Goal: Task Accomplishment & Management: Manage account settings

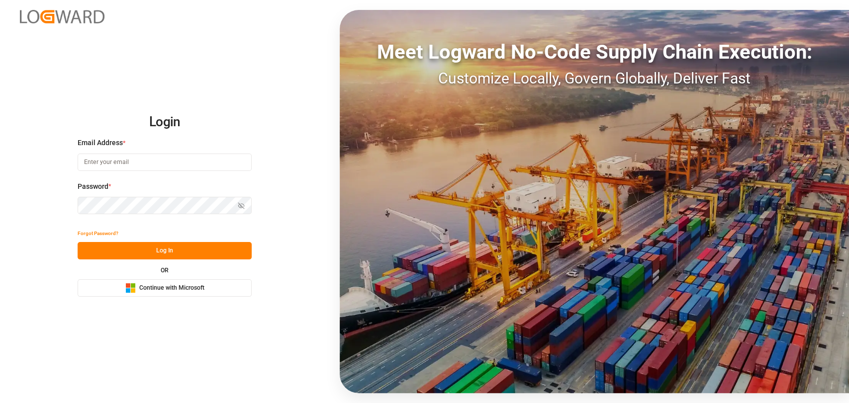
type input "[PERSON_NAME][EMAIL_ADDRESS][PERSON_NAME][DOMAIN_NAME]"
click at [188, 256] on button "Log In" at bounding box center [165, 250] width 174 height 17
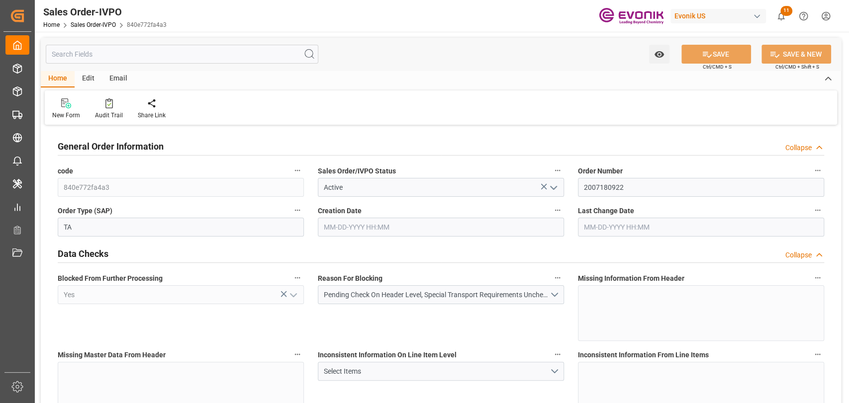
type input "AUMEL"
type input "0"
type input "1"
type input "18360"
type input "09-24-2025 18:45"
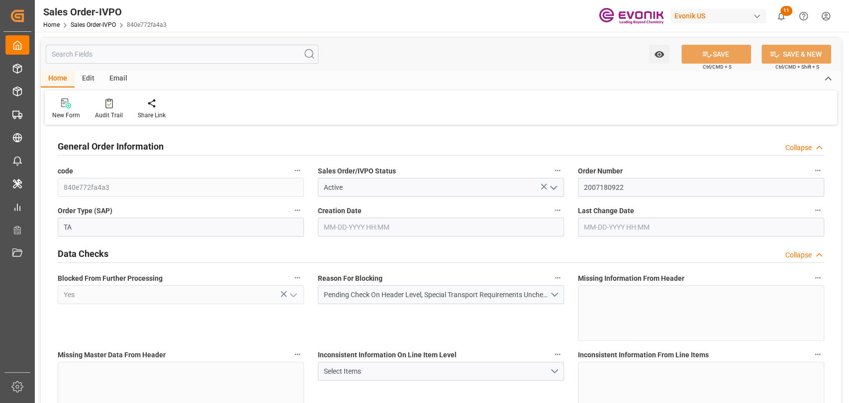
type input "09-24-2025 18:45"
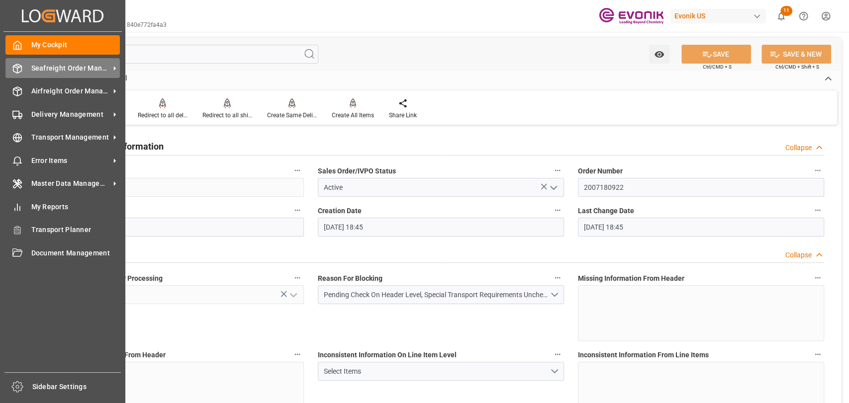
click at [12, 71] on icon at bounding box center [17, 69] width 10 height 10
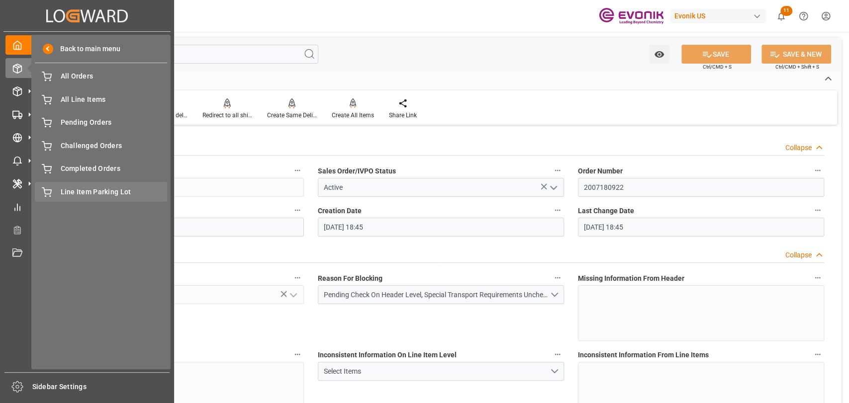
click at [113, 182] on div "Line Item Parking Lot Line Item Parking Lot" at bounding box center [101, 191] width 132 height 19
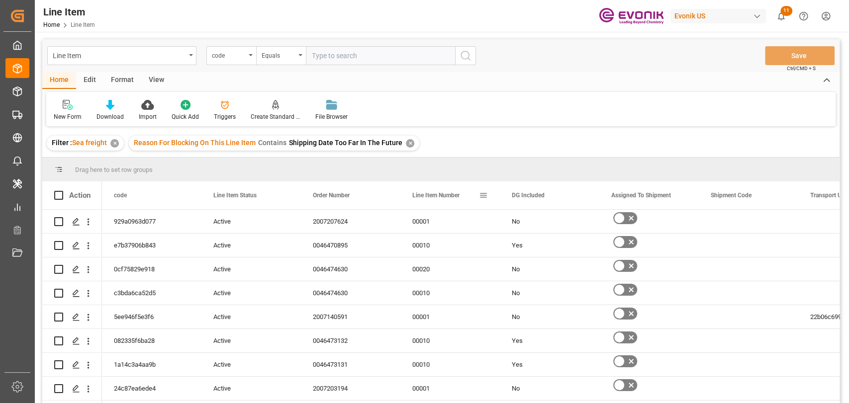
click at [484, 198] on span at bounding box center [483, 195] width 9 height 9
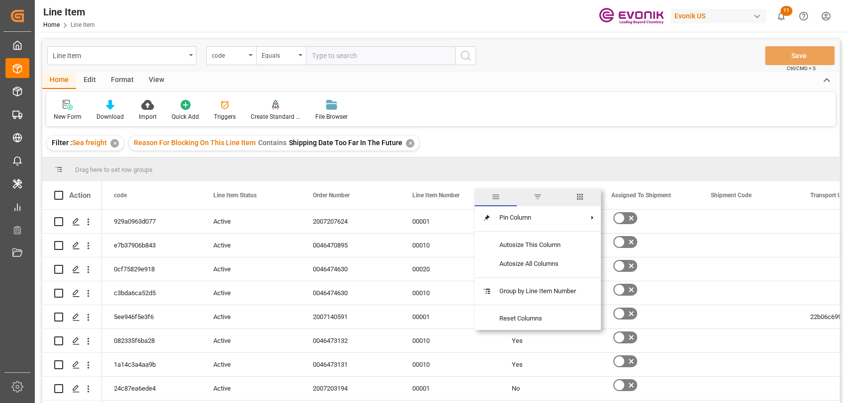
click at [572, 198] on span "columns" at bounding box center [579, 197] width 42 height 18
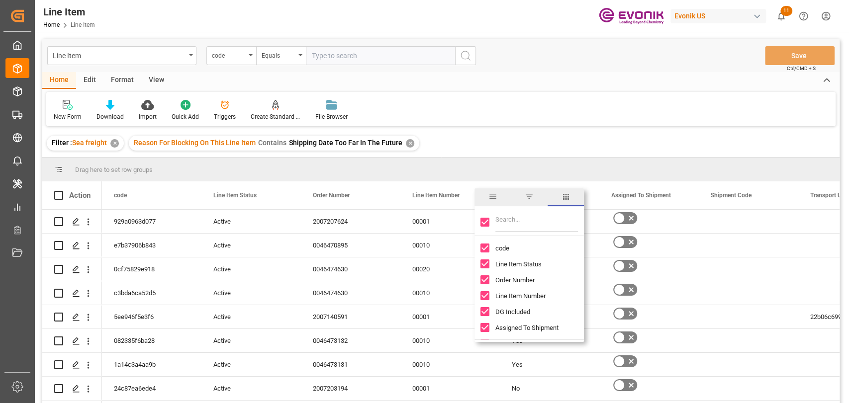
click at [488, 220] on input "Toggle Select All Columns" at bounding box center [484, 222] width 9 height 9
checkbox input "false"
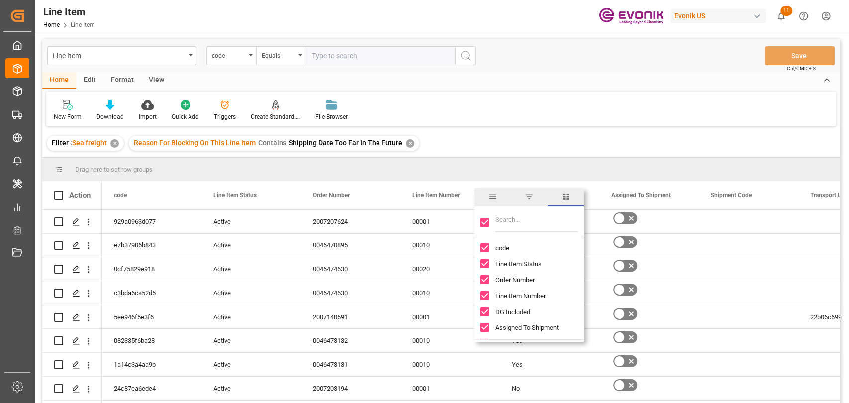
checkbox input "false"
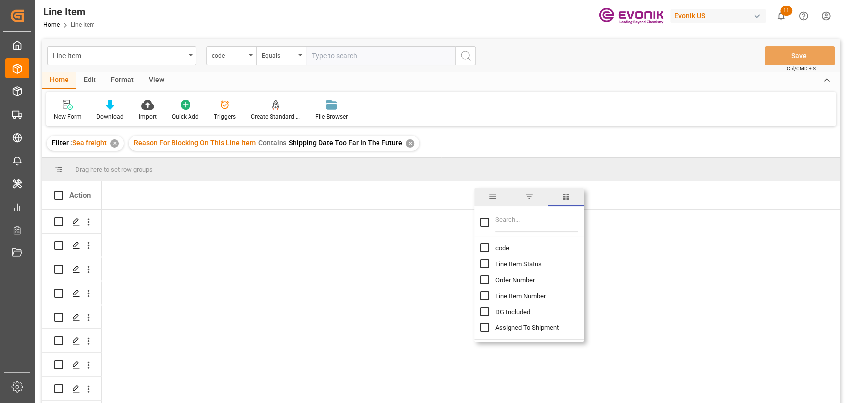
click at [510, 220] on input "Filter Columns Input" at bounding box center [536, 222] width 83 height 20
type input "read"
click at [484, 249] on input "Cargo Readiness Date (Shipping Date) column toggle visibility (hidden)" at bounding box center [484, 248] width 9 height 9
checkbox input "true"
checkbox input "false"
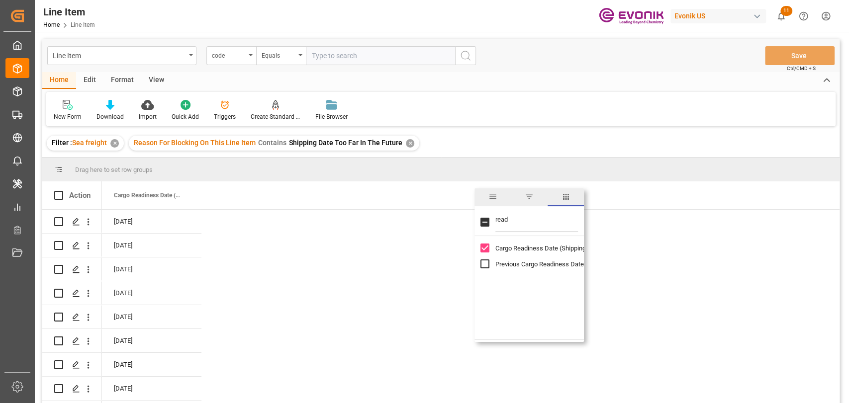
drag, startPoint x: 502, startPoint y: 127, endPoint x: 102, endPoint y: 194, distance: 405.8
click at [497, 128] on div "Line Item code Equals Save Ctrl/CMD + S Home Edit Format View New Form Download…" at bounding box center [440, 234] width 797 height 390
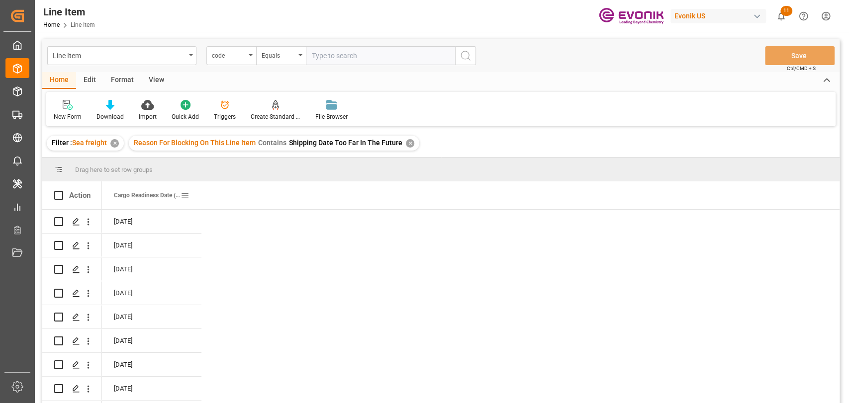
click at [140, 196] on span "Cargo Readiness Date (Shipping Date)" at bounding box center [147, 195] width 67 height 7
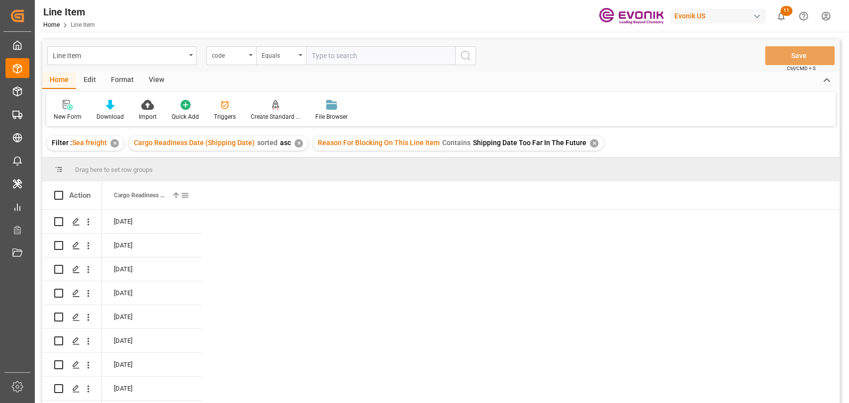
click at [140, 196] on span "Cargo Readiness Date (Shipping Date)" at bounding box center [141, 195] width 54 height 7
click at [147, 195] on span "Cargo Readiness Date (Shipping Date)" at bounding box center [141, 195] width 54 height 7
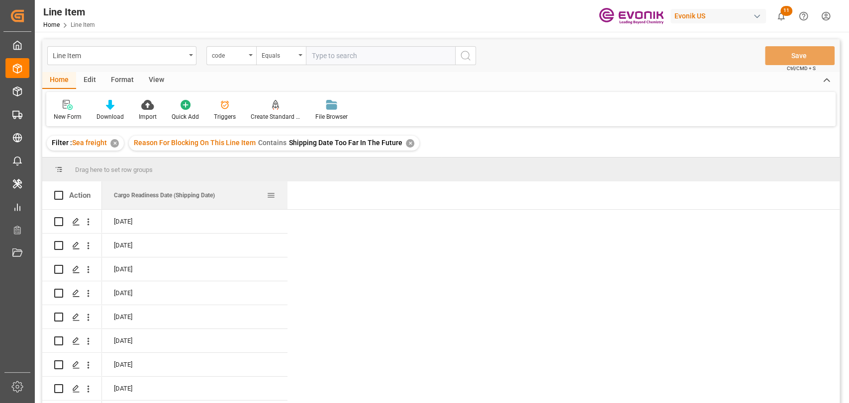
drag, startPoint x: 251, startPoint y: 193, endPoint x: 293, endPoint y: 194, distance: 42.8
click at [289, 194] on div at bounding box center [287, 195] width 4 height 28
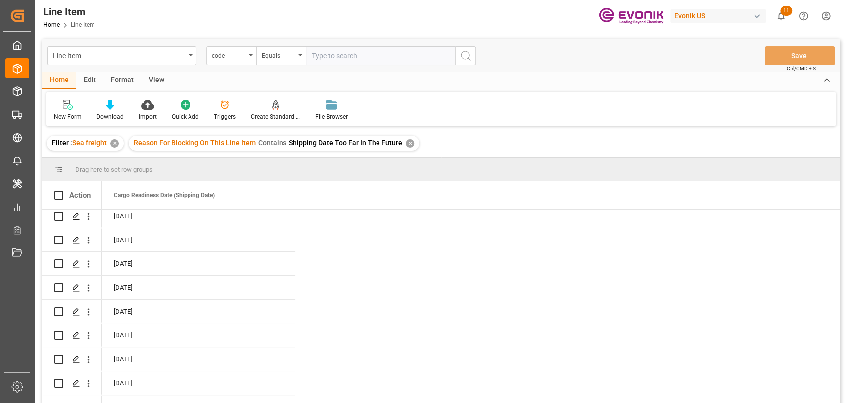
scroll to position [221, 0]
click at [91, 82] on div "Edit" at bounding box center [89, 80] width 27 height 17
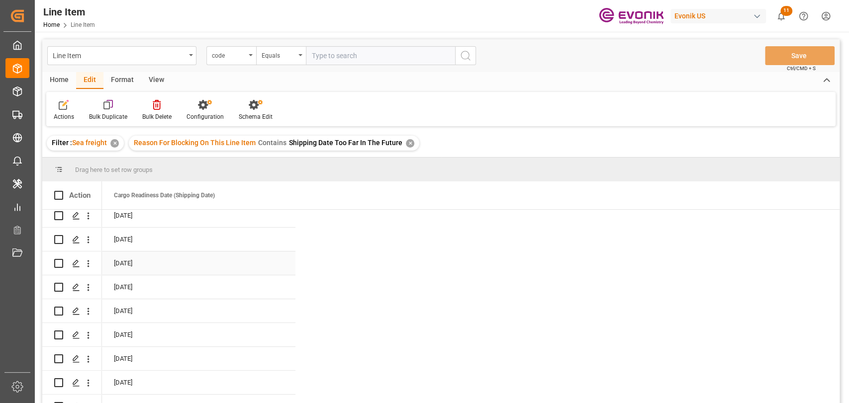
scroll to position [0, 0]
click at [111, 144] on div "✕" at bounding box center [114, 143] width 8 height 8
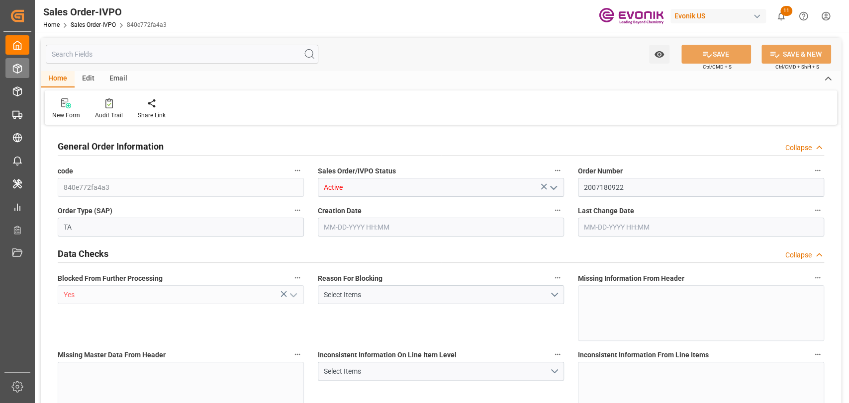
type input "AUMEL"
type input "0"
type input "1"
type input "18360"
type input "[DATE] 18:45"
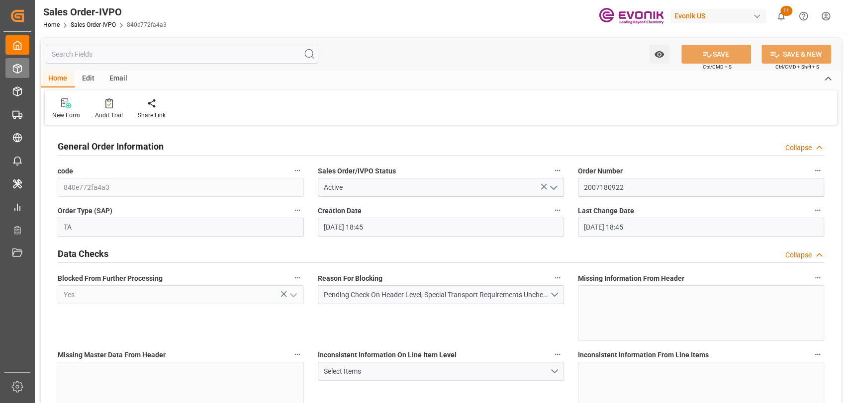
type input "[DATE] 18:45"
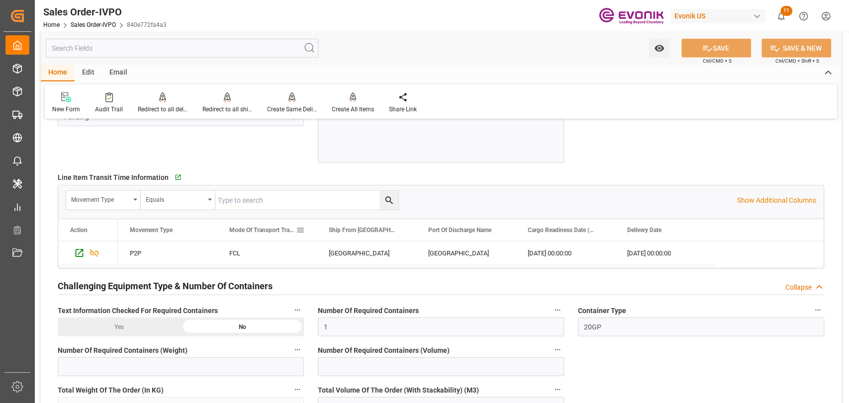
scroll to position [1657, 0]
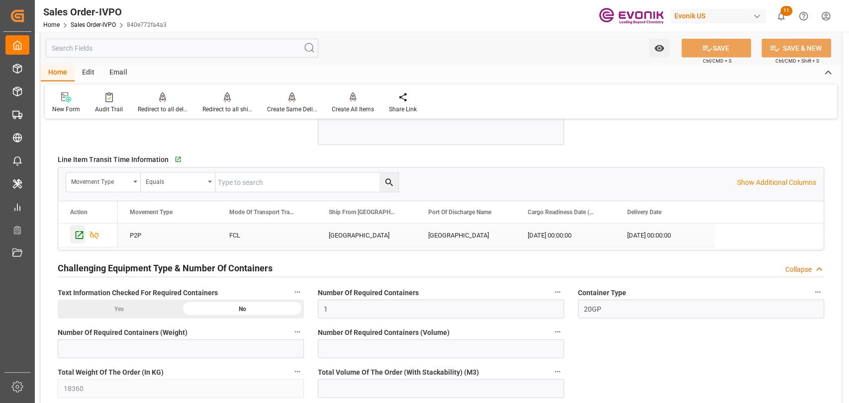
click at [81, 239] on icon "Press SPACE to select this row." at bounding box center [79, 235] width 10 height 10
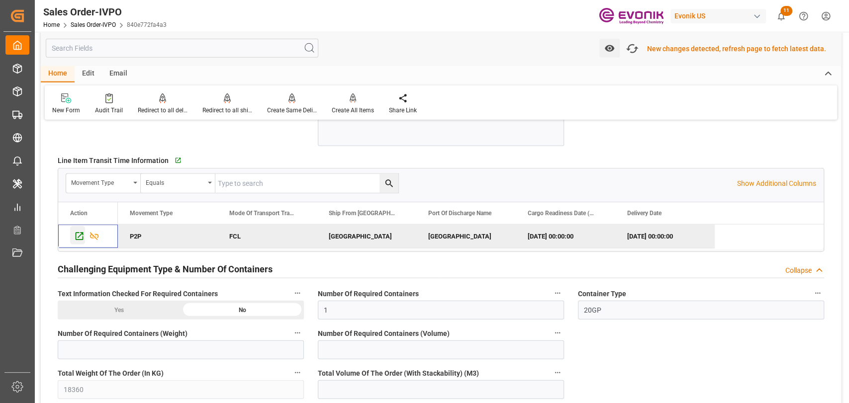
scroll to position [1659, 0]
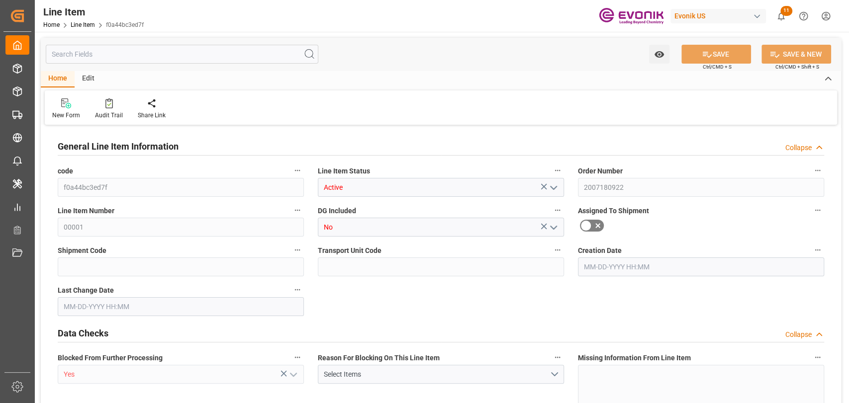
type input "18"
type input "18360"
type input "17370"
type input "25.056"
type input "18"
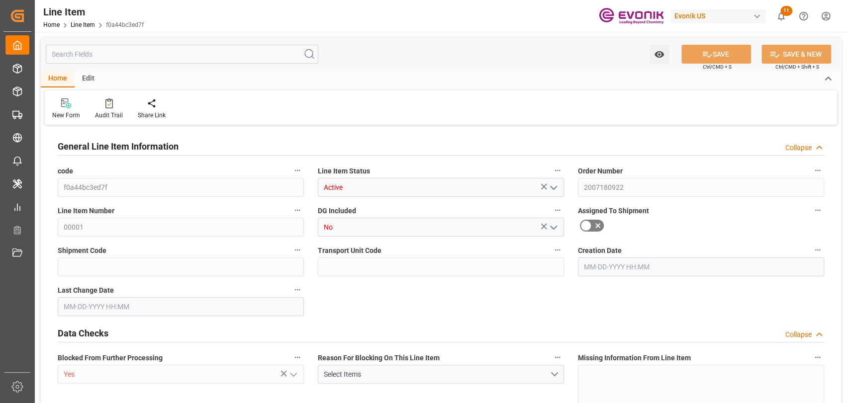
type input "67743"
type input "18"
type input "18360"
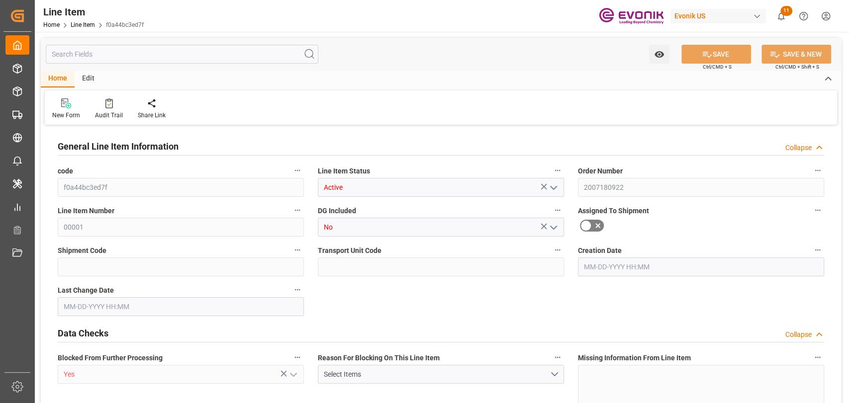
type input "18360"
type input "17370"
type input "25.056"
type input "25056"
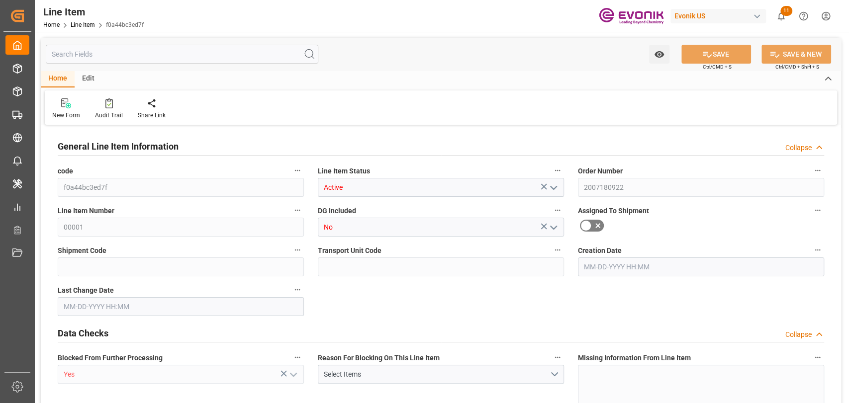
type input "0"
type input "09-24-2025 18:45"
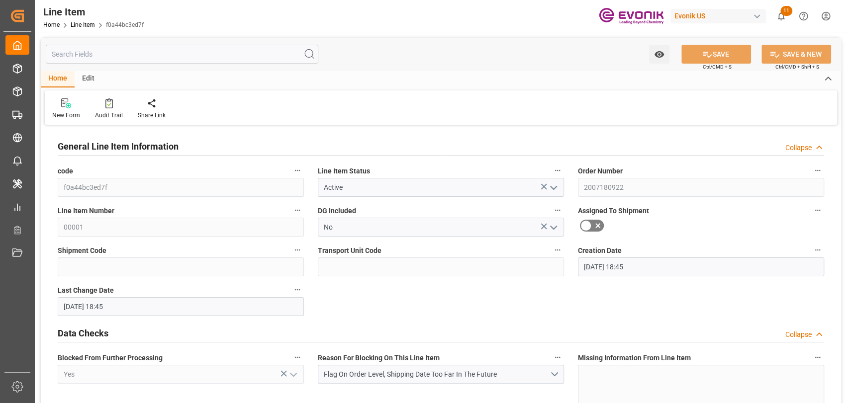
type input "09-24-2025 18:45"
type input "01-14-2026"
type input "11-10-2025"
type input "11-03-2025"
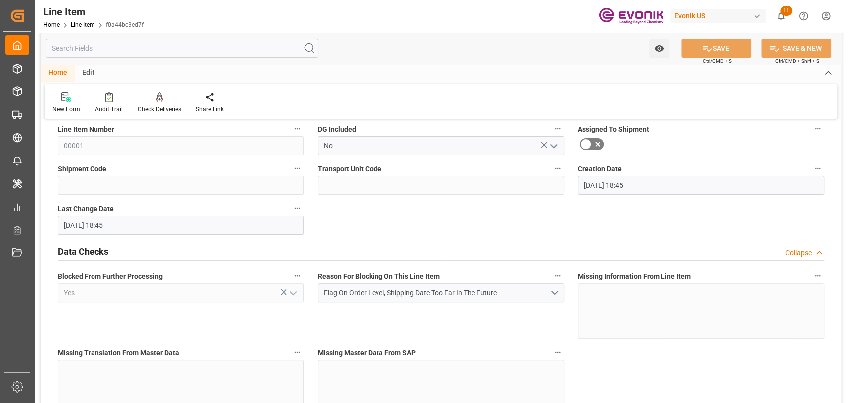
scroll to position [110, 0]
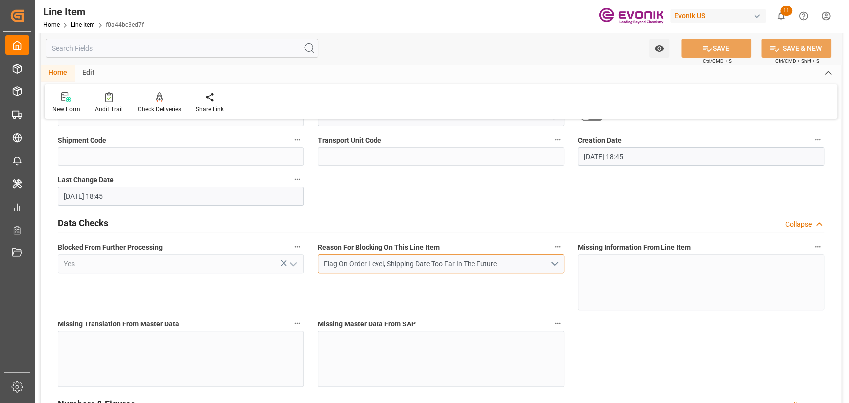
click at [550, 266] on button "Flag On Order Level, Shipping Date Too Far In The Future" at bounding box center [441, 264] width 246 height 19
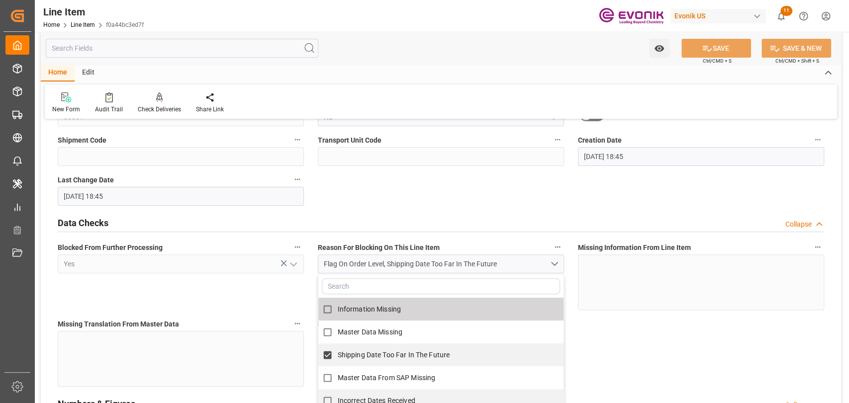
scroll to position [22, 0]
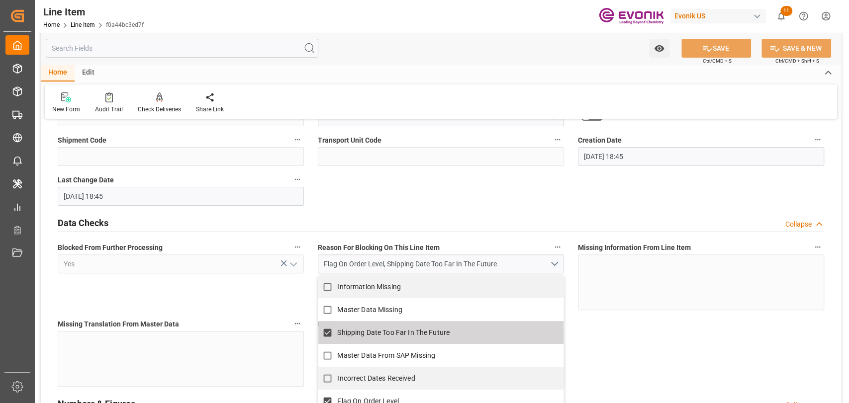
click at [327, 333] on input "Shipping Date Too Far In The Future" at bounding box center [327, 332] width 19 height 19
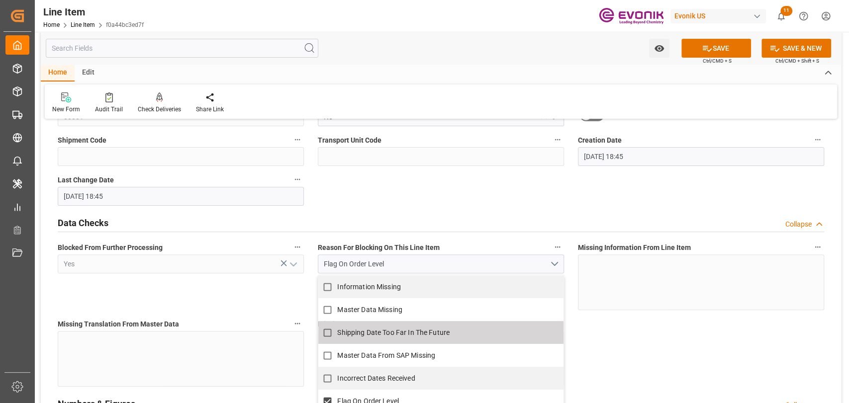
checkbox input "false"
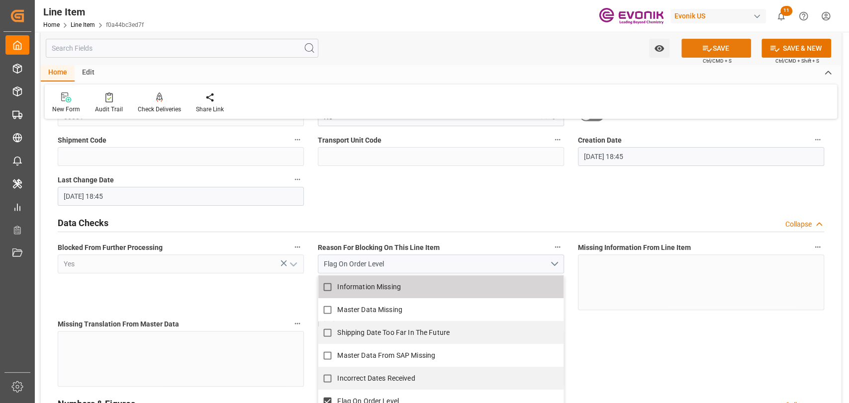
click at [729, 49] on button "SAVE" at bounding box center [716, 48] width 70 height 19
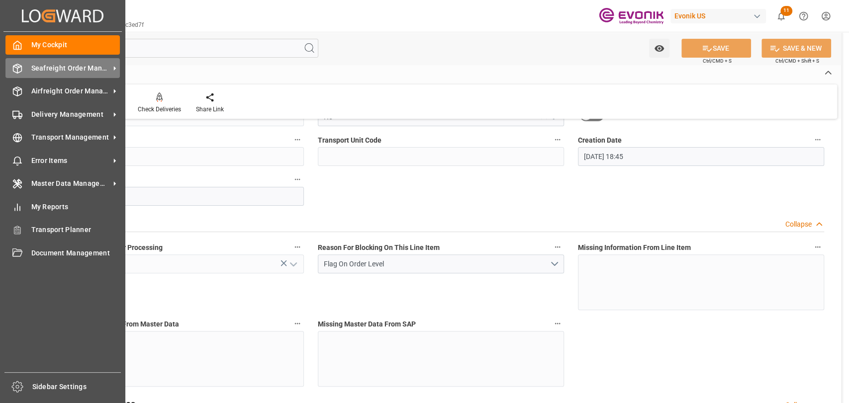
drag, startPoint x: 30, startPoint y: 69, endPoint x: 33, endPoint y: 74, distance: 5.4
click at [30, 70] on div "Seafreight Order Management Seafreight Order Management" at bounding box center [62, 67] width 114 height 19
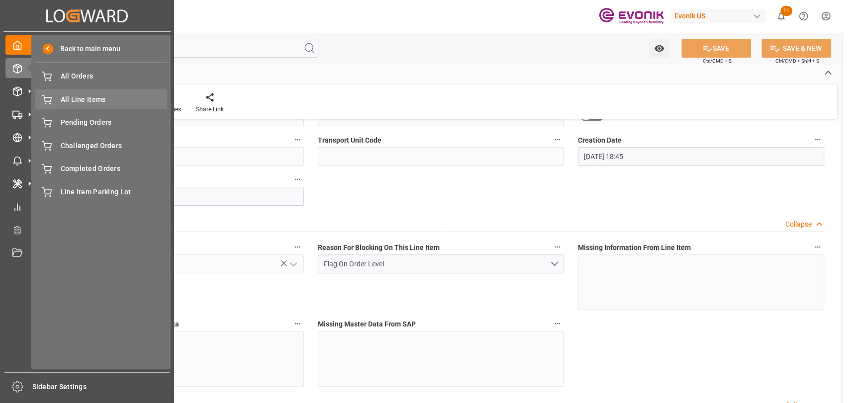
click at [82, 101] on span "All Line Items" at bounding box center [114, 99] width 107 height 10
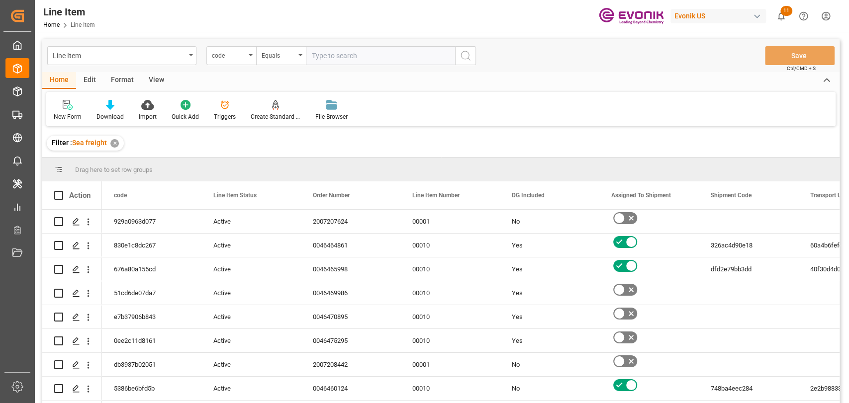
click at [91, 81] on div "Edit" at bounding box center [89, 80] width 27 height 17
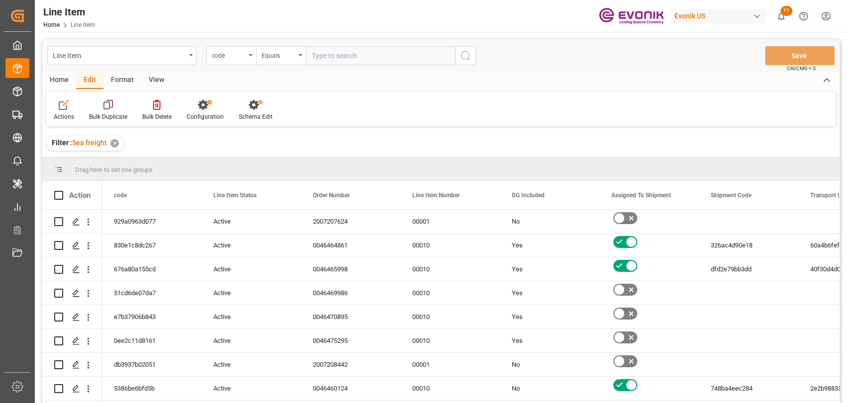
click at [216, 113] on div "Configuration" at bounding box center [204, 116] width 37 height 9
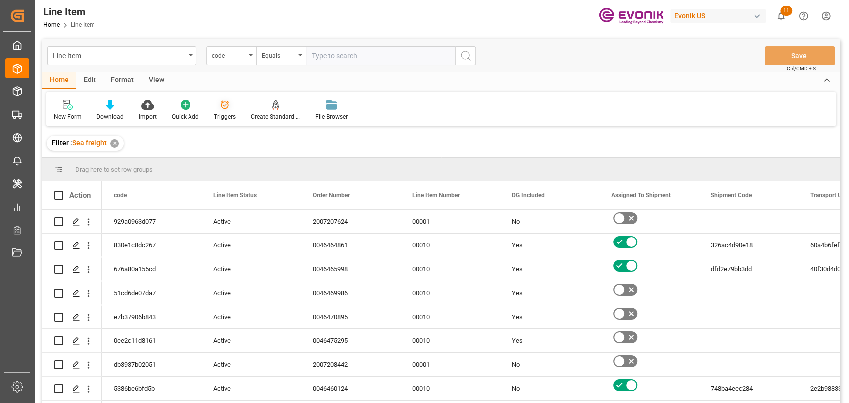
click at [234, 114] on div "Triggers" at bounding box center [224, 110] width 37 height 22
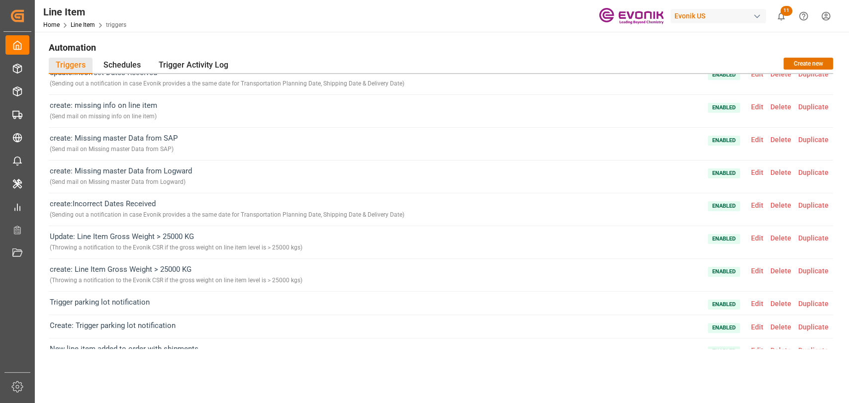
scroll to position [221, 0]
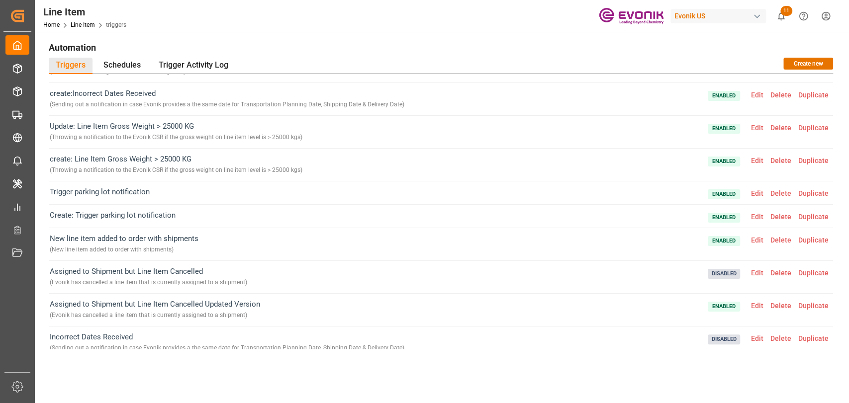
click at [750, 193] on span "Edit" at bounding box center [756, 193] width 19 height 8
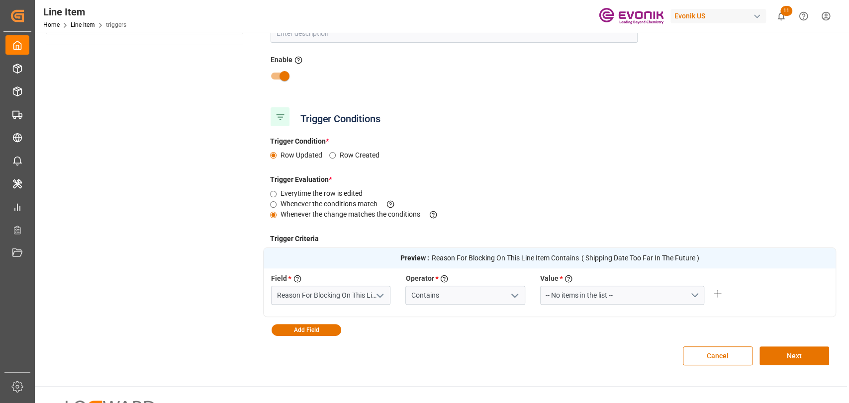
scroll to position [0, 0]
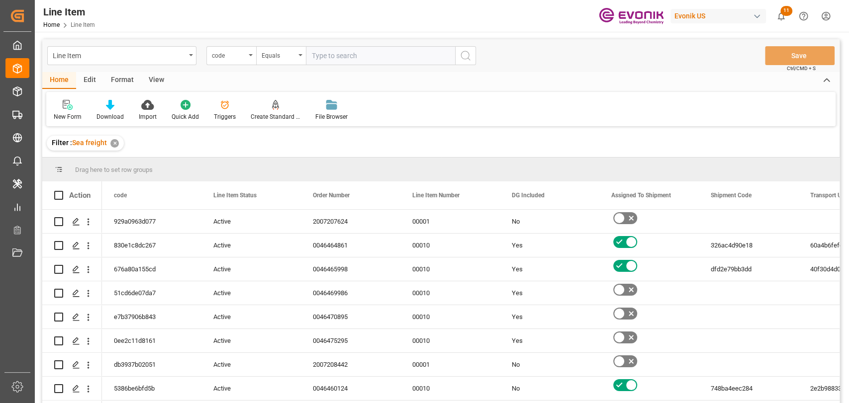
click at [91, 80] on div "Edit" at bounding box center [89, 80] width 27 height 17
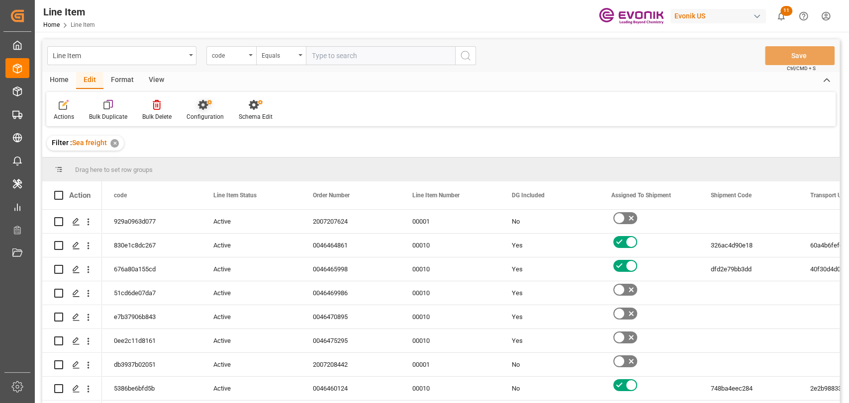
click at [209, 115] on div "Configuration" at bounding box center [204, 116] width 37 height 9
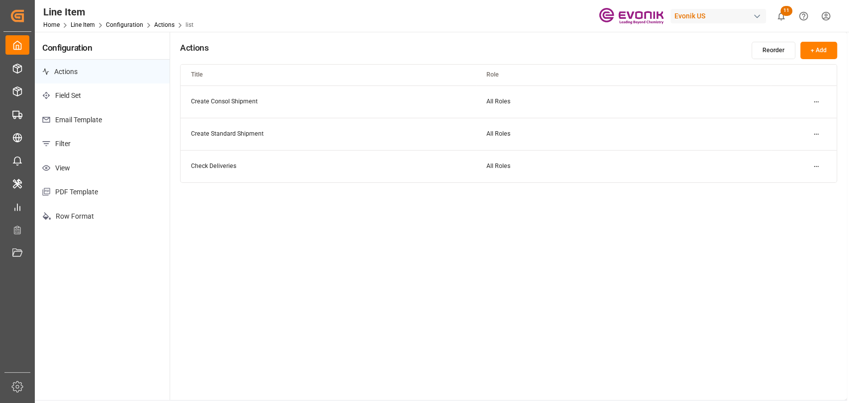
click at [85, 96] on p "Field Set" at bounding box center [102, 96] width 135 height 24
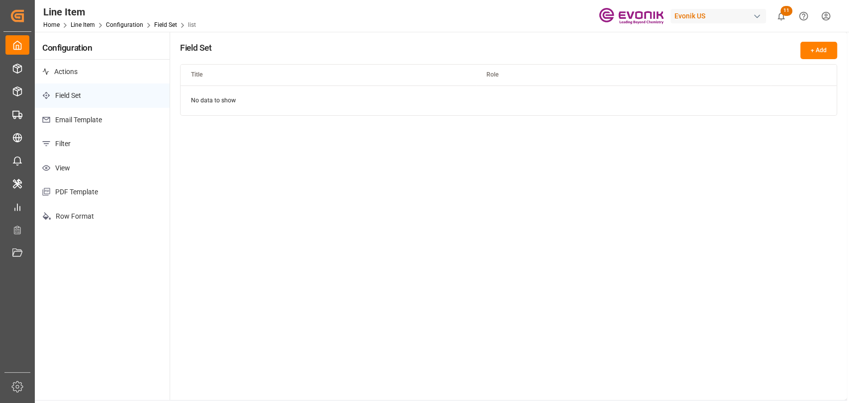
click at [83, 116] on p "Email Template" at bounding box center [102, 120] width 135 height 24
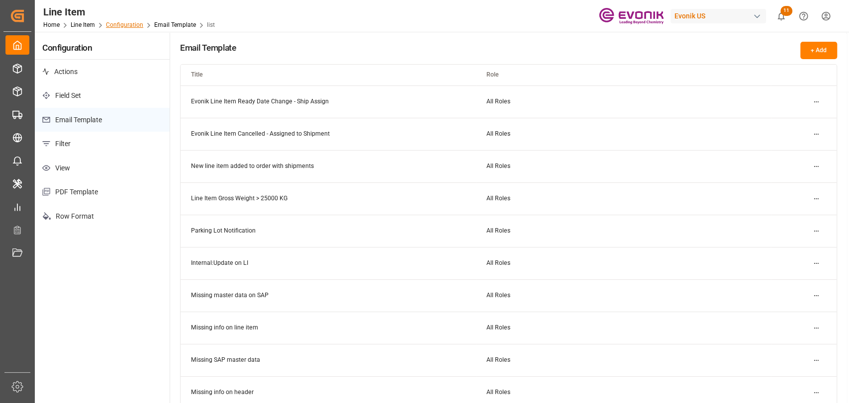
click at [117, 26] on link "Configuration" at bounding box center [124, 24] width 37 height 7
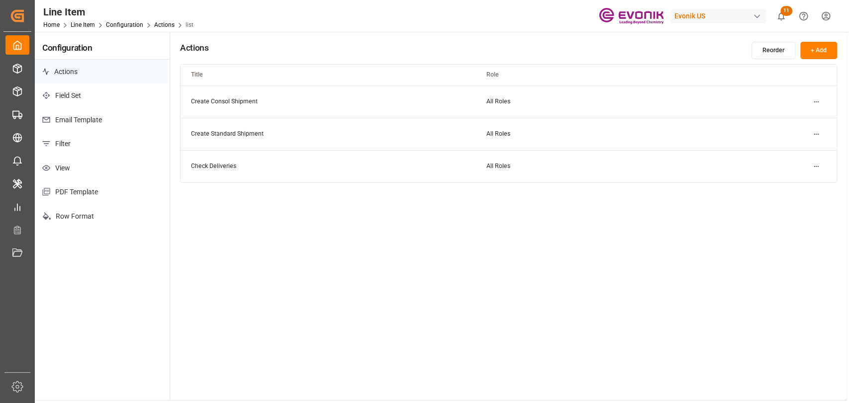
click at [95, 22] on span "Line Item" at bounding box center [88, 24] width 35 height 7
click at [90, 22] on link "Line Item" at bounding box center [83, 24] width 24 height 7
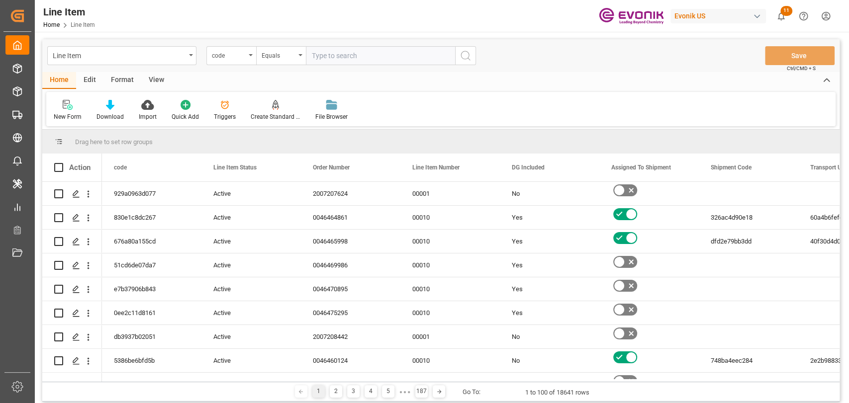
click at [88, 82] on div "Edit" at bounding box center [89, 80] width 27 height 17
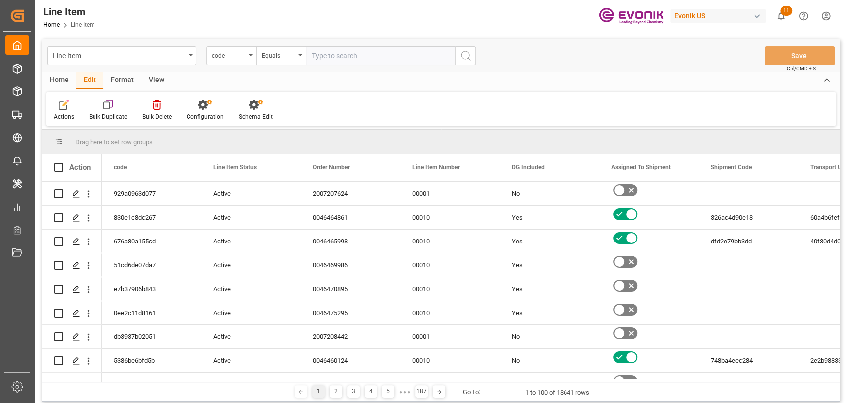
click at [74, 81] on div "Home" at bounding box center [59, 80] width 34 height 17
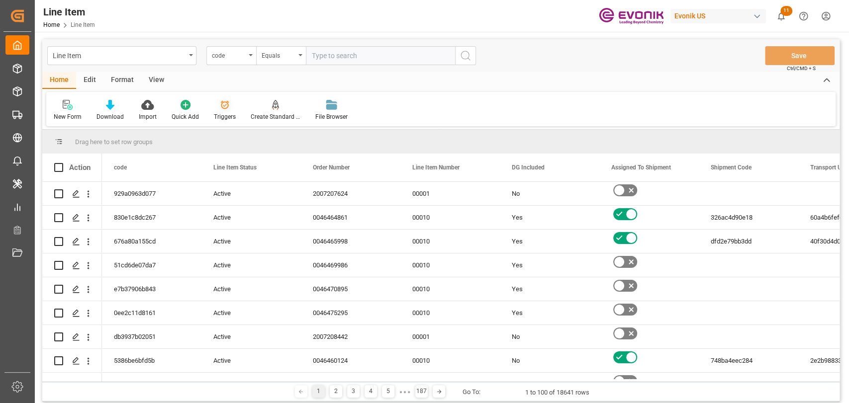
click at [218, 115] on div "Triggers" at bounding box center [225, 116] width 22 height 9
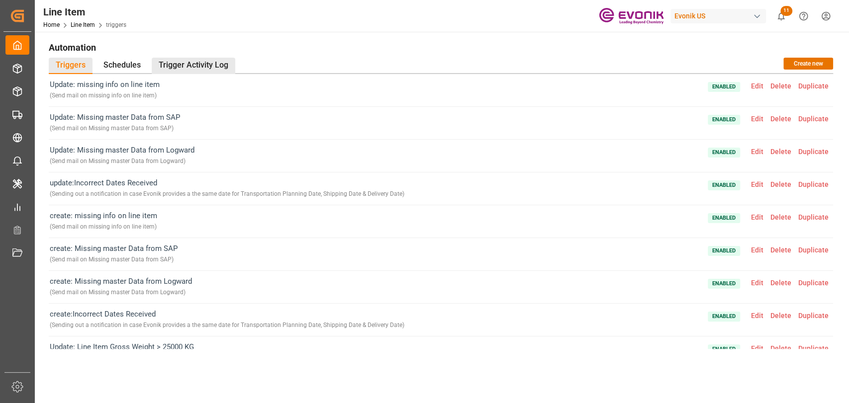
click at [206, 64] on div "Trigger Activity Log" at bounding box center [194, 66] width 84 height 16
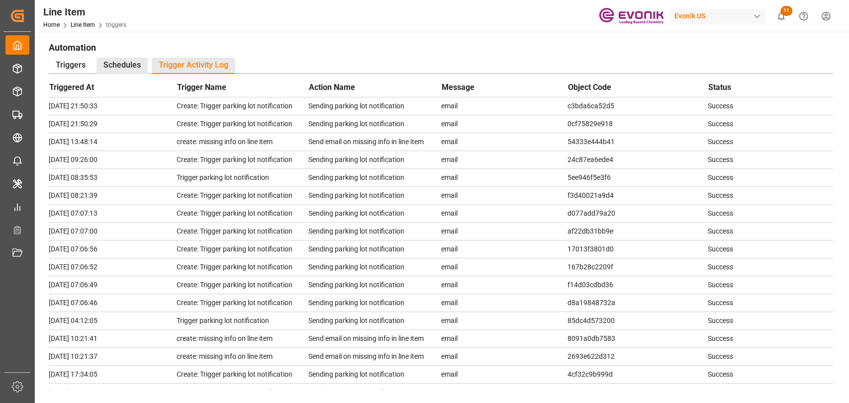
click at [96, 63] on div "Schedules" at bounding box center [121, 66] width 51 height 16
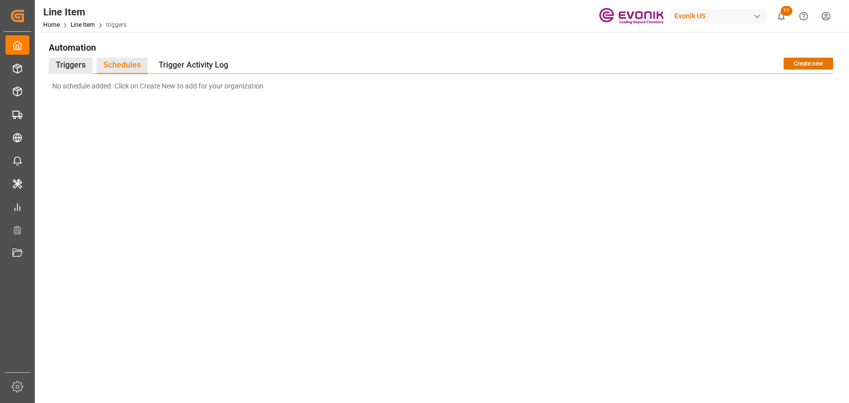
click at [77, 69] on div "Triggers" at bounding box center [71, 66] width 44 height 16
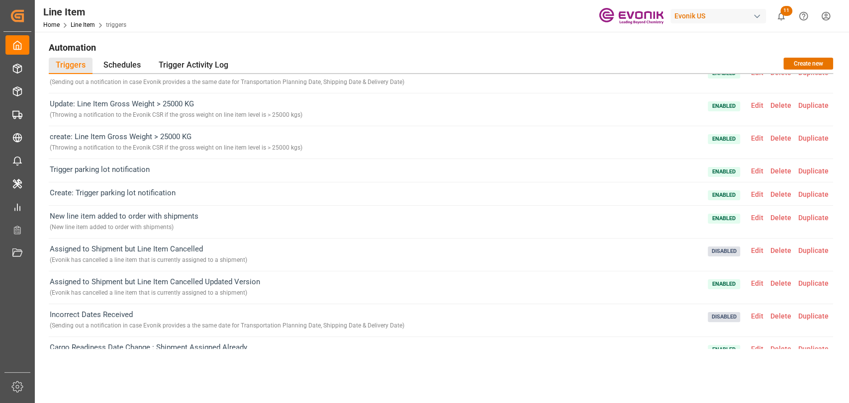
scroll to position [263, 0]
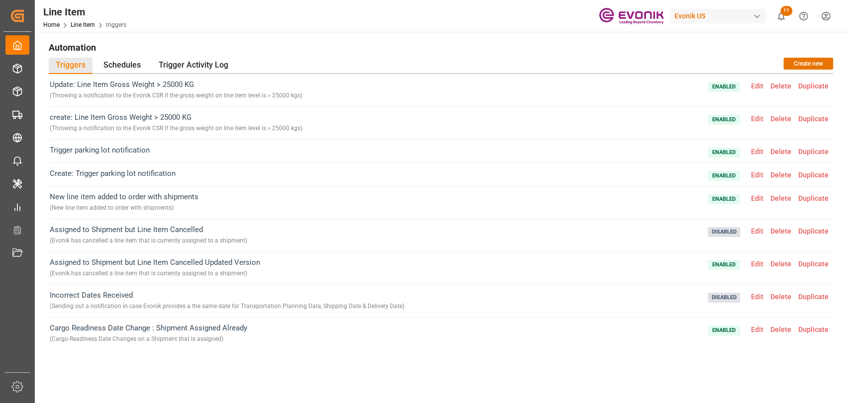
click at [750, 172] on span "Edit" at bounding box center [756, 175] width 19 height 8
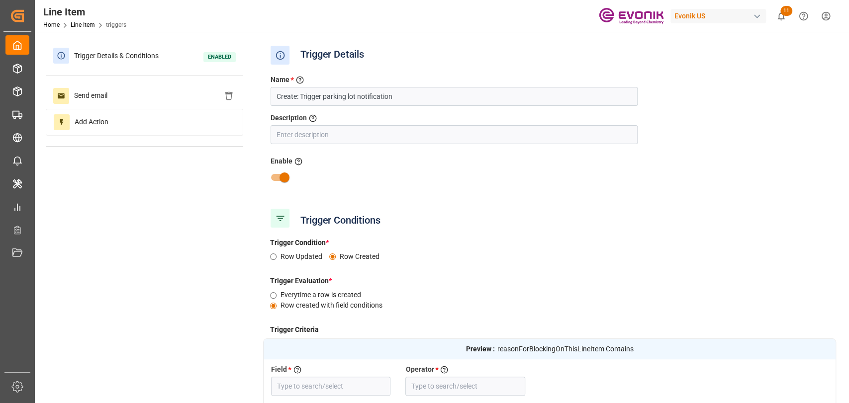
type input "Reason For Blocking On This Line Item"
type input "Contains"
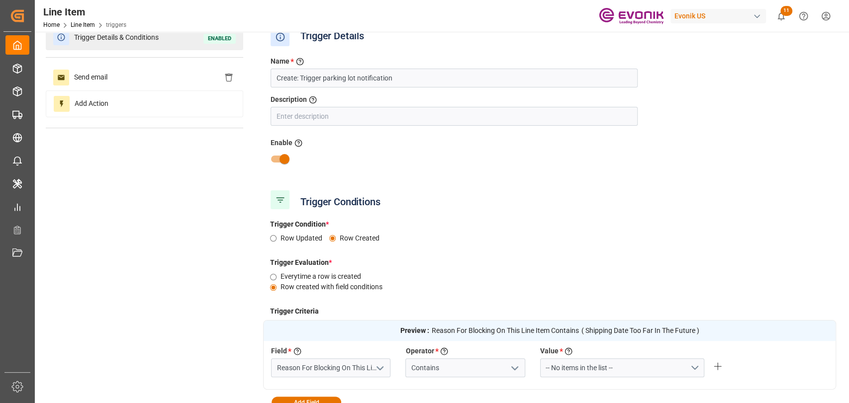
scroll to position [0, 0]
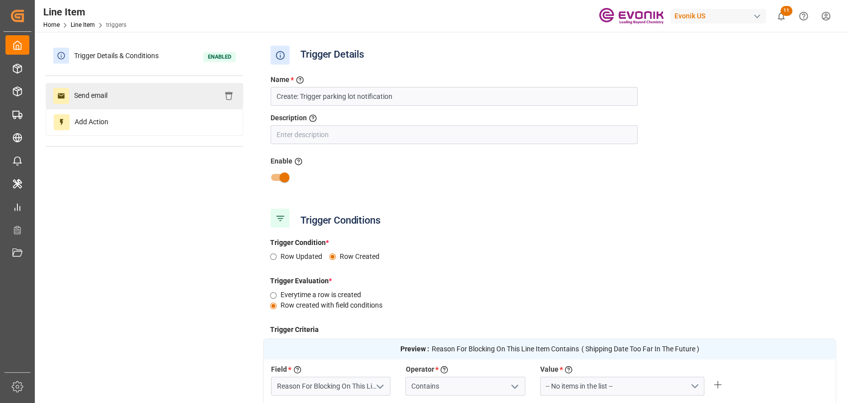
click at [88, 99] on span "Send email" at bounding box center [90, 96] width 43 height 16
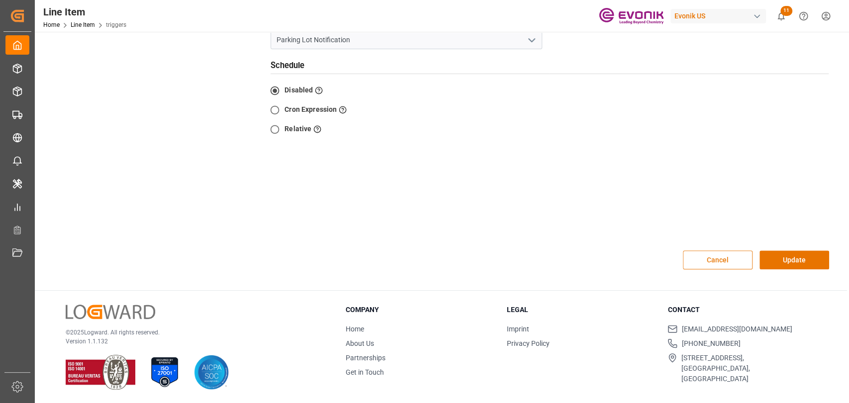
click at [695, 262] on button "Cancel" at bounding box center [718, 260] width 70 height 19
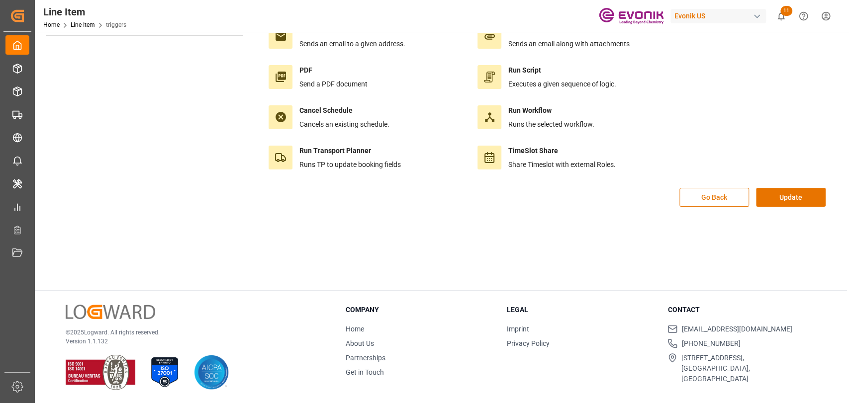
click at [691, 201] on button "Go Back" at bounding box center [714, 197] width 70 height 19
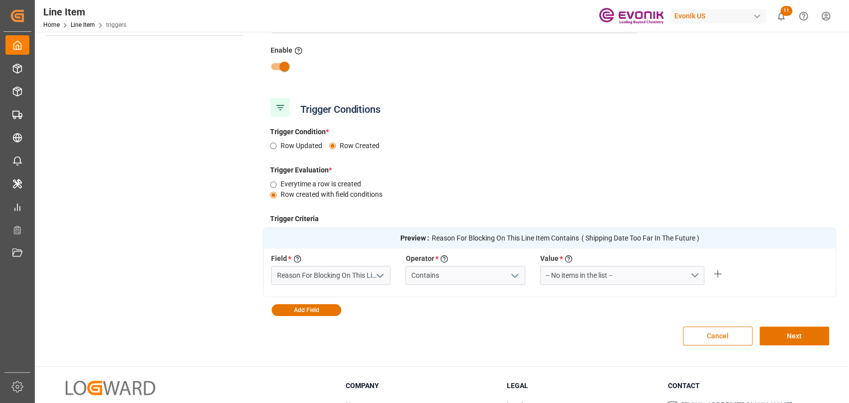
click at [729, 339] on button "Cancel" at bounding box center [718, 336] width 70 height 19
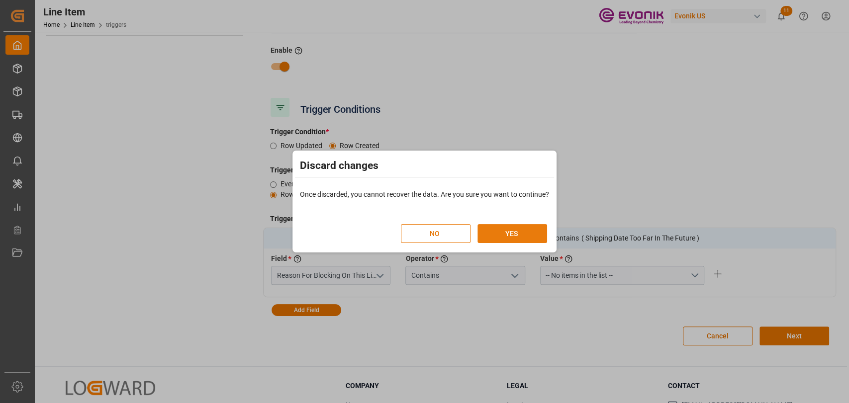
click at [496, 240] on button "YES" at bounding box center [512, 233] width 70 height 19
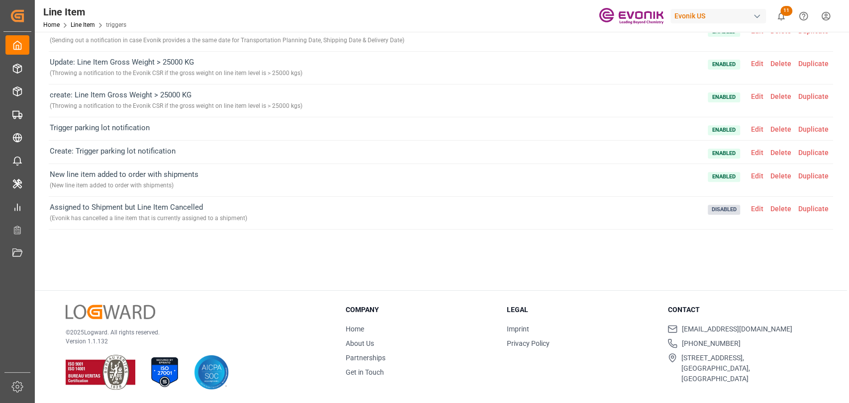
scroll to position [152, 0]
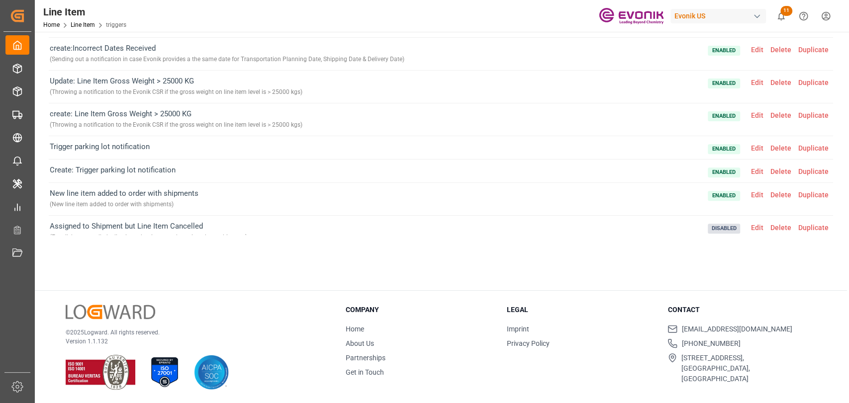
click at [752, 146] on span "Edit" at bounding box center [756, 148] width 19 height 8
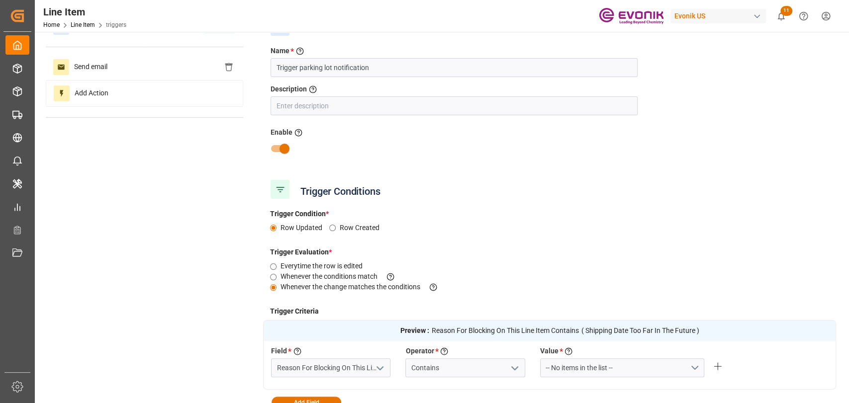
scroll to position [0, 0]
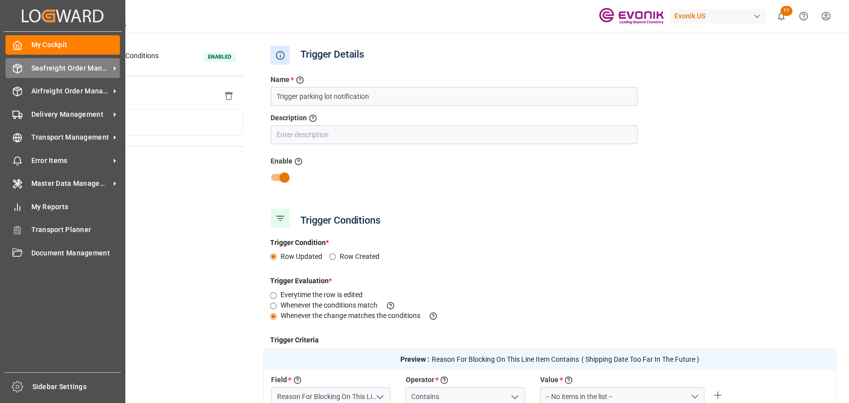
click at [32, 69] on span "Seafreight Order Management" at bounding box center [70, 68] width 79 height 10
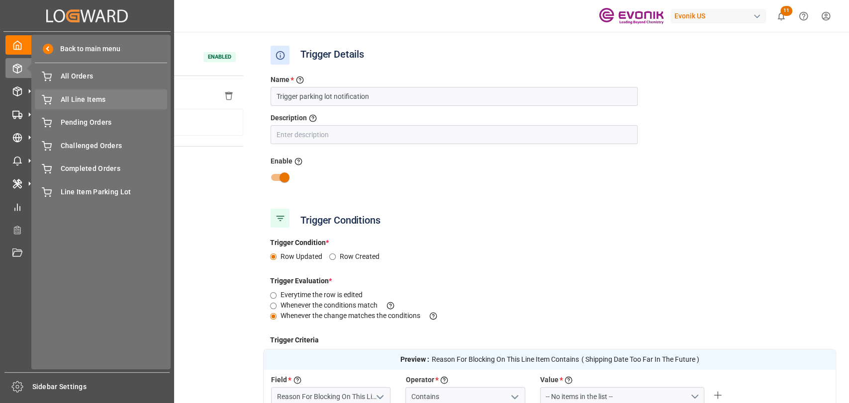
drag, startPoint x: 37, startPoint y: 73, endPoint x: 76, endPoint y: 101, distance: 47.3
click at [76, 101] on span "All Line Items" at bounding box center [114, 99] width 107 height 10
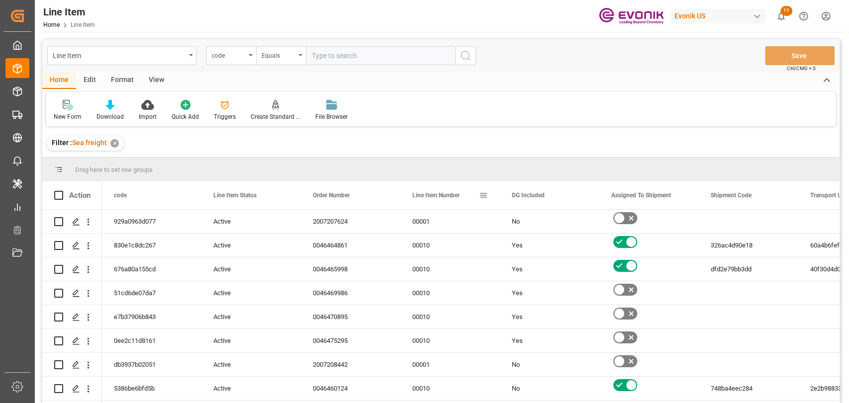
click at [483, 196] on span at bounding box center [483, 195] width 9 height 9
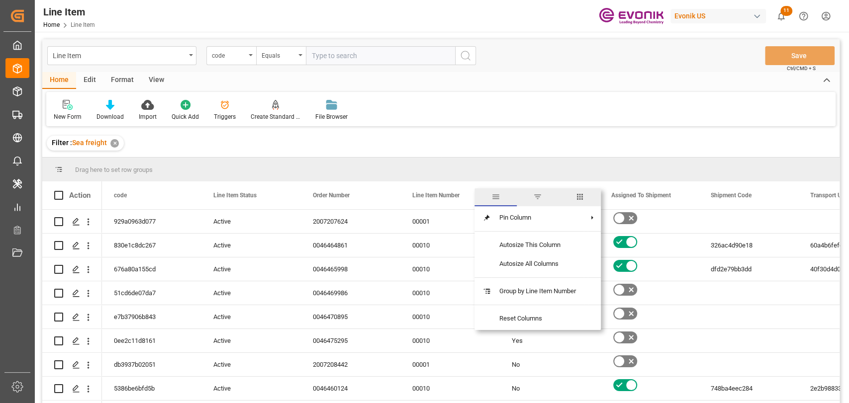
drag, startPoint x: 580, startPoint y: 196, endPoint x: 551, endPoint y: 204, distance: 29.9
click at [573, 197] on span "columns" at bounding box center [579, 197] width 42 height 18
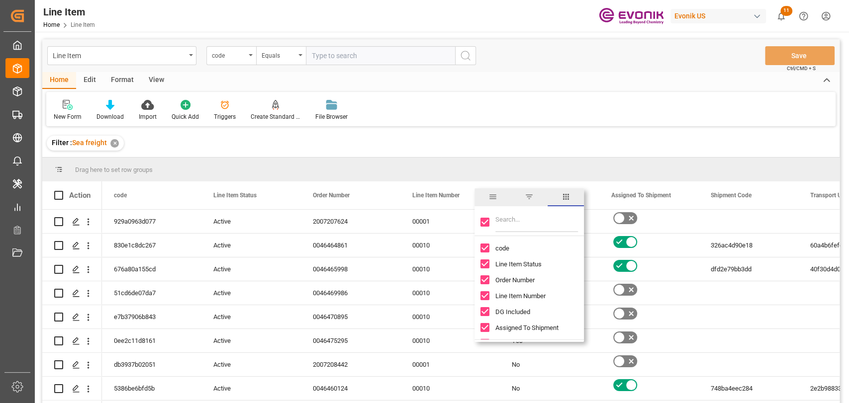
click at [485, 222] on input "Toggle Select All Columns" at bounding box center [484, 222] width 9 height 9
checkbox input "false"
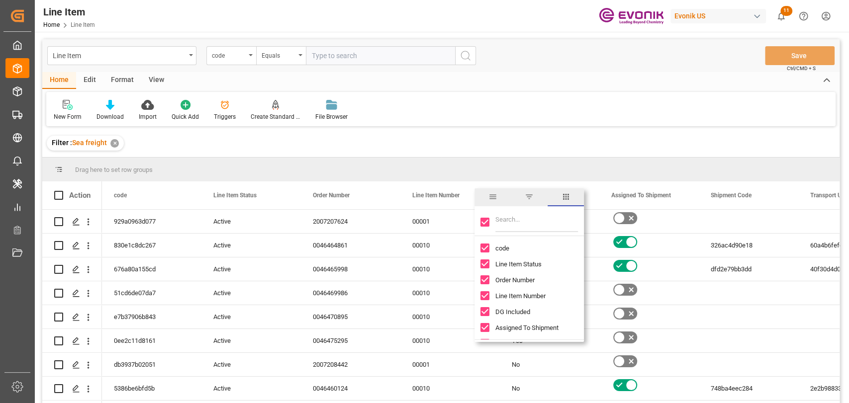
checkbox input "false"
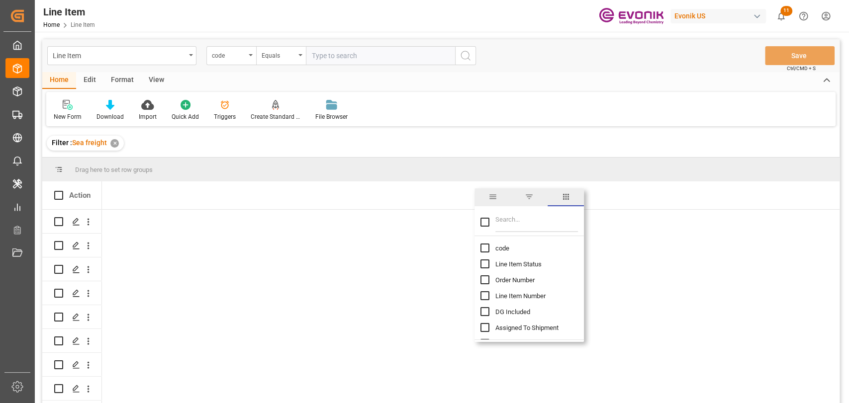
click at [518, 216] on input "Filter Columns Input" at bounding box center [536, 222] width 83 height 20
type input "read"
click at [487, 246] on input "Cargo Readiness Date (Shipping Date) column toggle visibility (hidden)" at bounding box center [484, 248] width 9 height 9
checkbox input "true"
checkbox input "false"
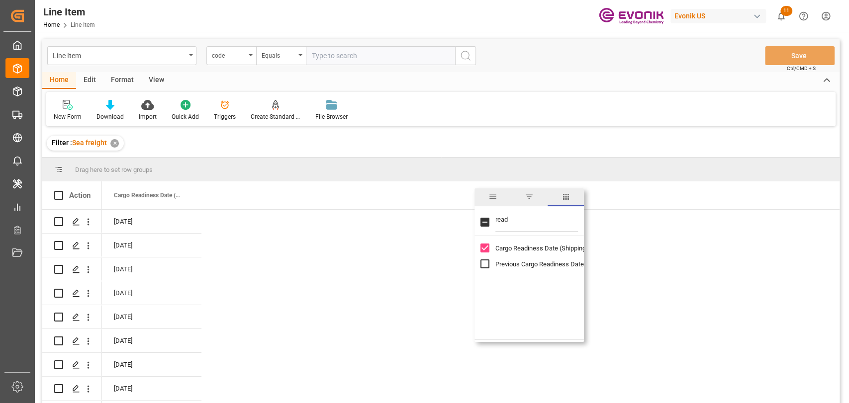
drag, startPoint x: 394, startPoint y: 147, endPoint x: 189, endPoint y: 179, distance: 207.4
click at [375, 151] on div "Filter : Sea freight ✕" at bounding box center [440, 143] width 797 height 28
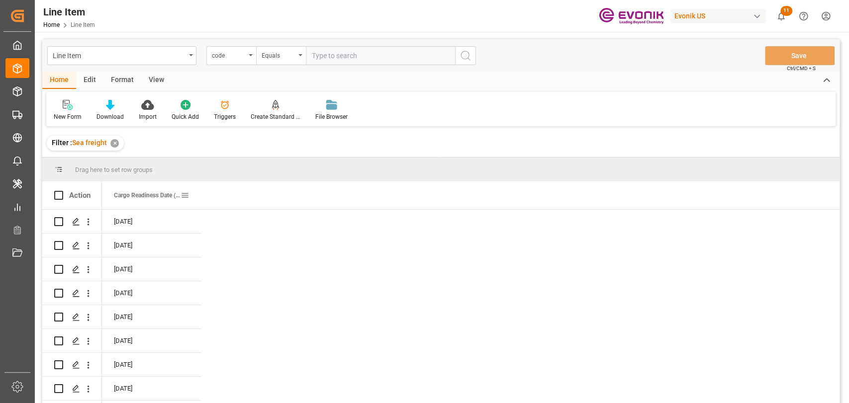
click at [144, 194] on span "Cargo Readiness Date (Shipping Date)" at bounding box center [147, 195] width 67 height 7
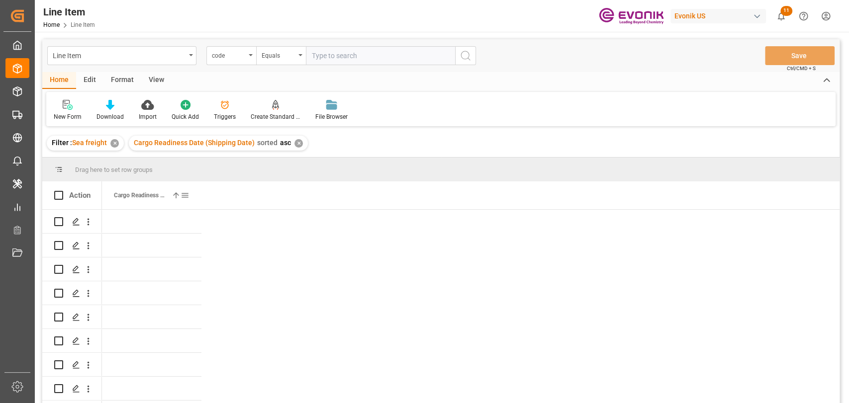
click at [144, 194] on span "Cargo Readiness Date (Shipping Date)" at bounding box center [141, 195] width 54 height 7
click at [183, 195] on span at bounding box center [184, 195] width 9 height 9
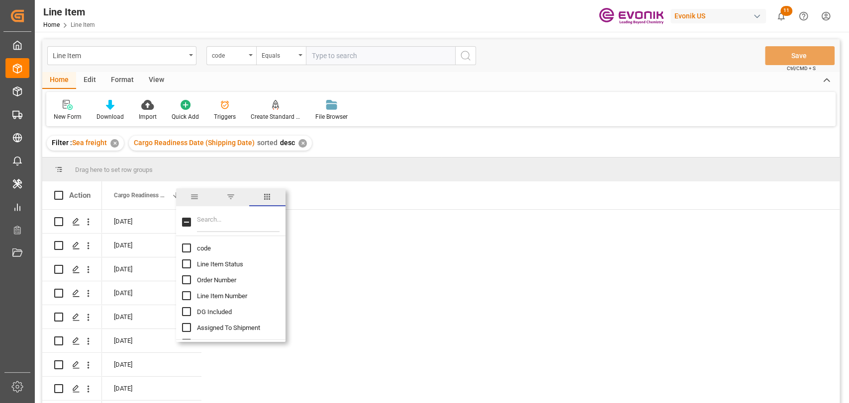
click at [242, 194] on span "filter" at bounding box center [230, 197] width 36 height 18
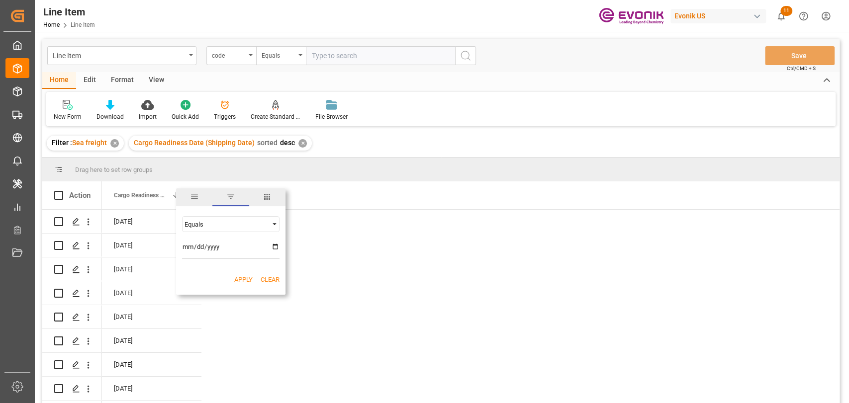
click at [272, 248] on input "date" at bounding box center [230, 249] width 97 height 20
click at [260, 221] on div "Equals" at bounding box center [226, 224] width 84 height 7
click at [215, 284] on div "In range" at bounding box center [230, 288] width 97 height 16
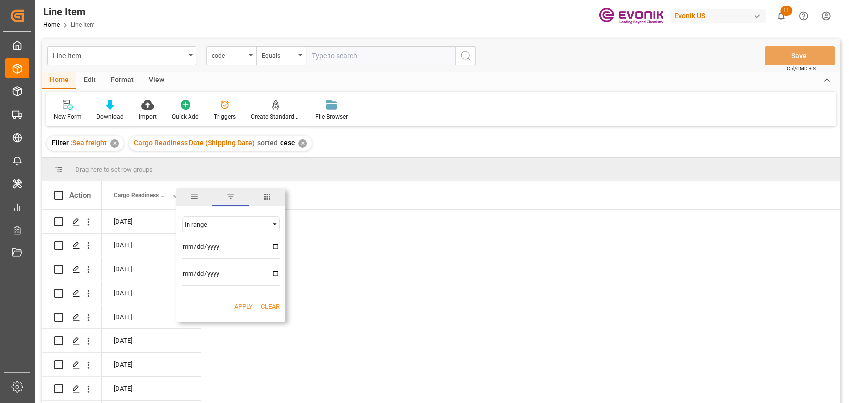
click at [278, 247] on input "date" at bounding box center [230, 249] width 97 height 20
type input "2025-11-06"
click at [272, 272] on input "date" at bounding box center [230, 276] width 97 height 20
type input "2025-11-08"
click at [248, 303] on button "Apply" at bounding box center [243, 307] width 18 height 10
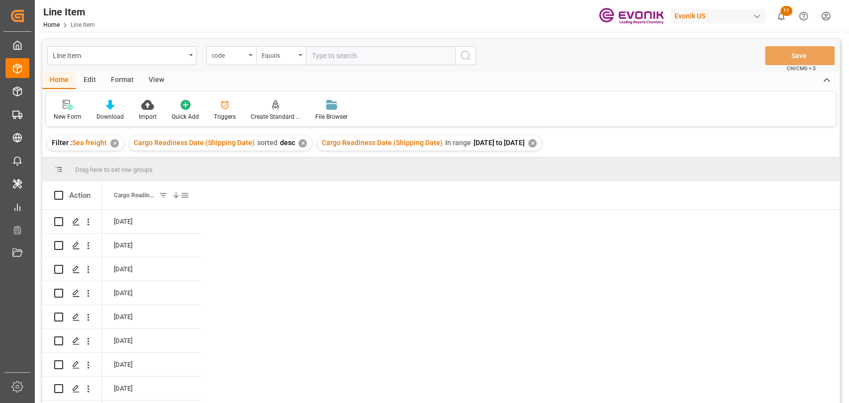
click at [183, 192] on span at bounding box center [184, 195] width 9 height 9
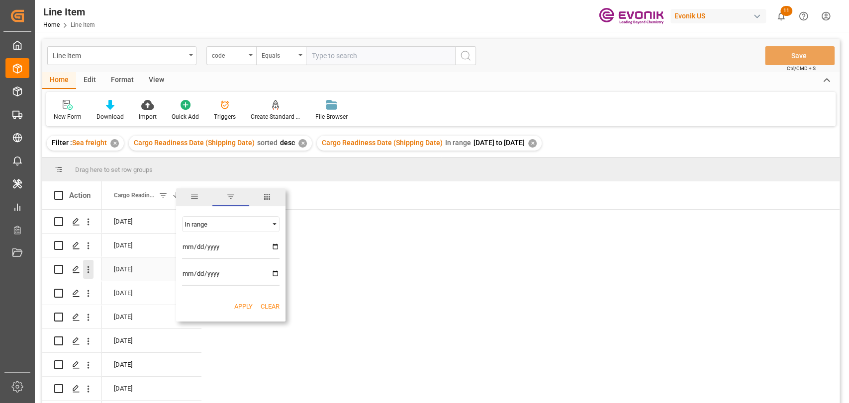
click at [91, 269] on icon "open menu" at bounding box center [88, 270] width 10 height 10
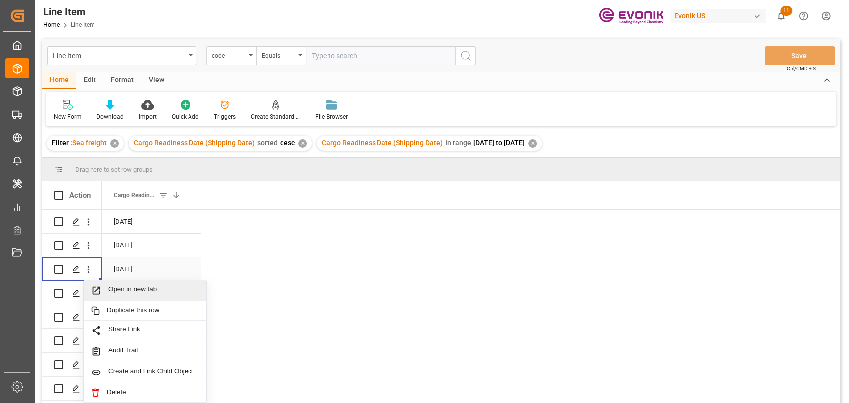
click at [117, 291] on span "Open in new tab" at bounding box center [153, 290] width 90 height 10
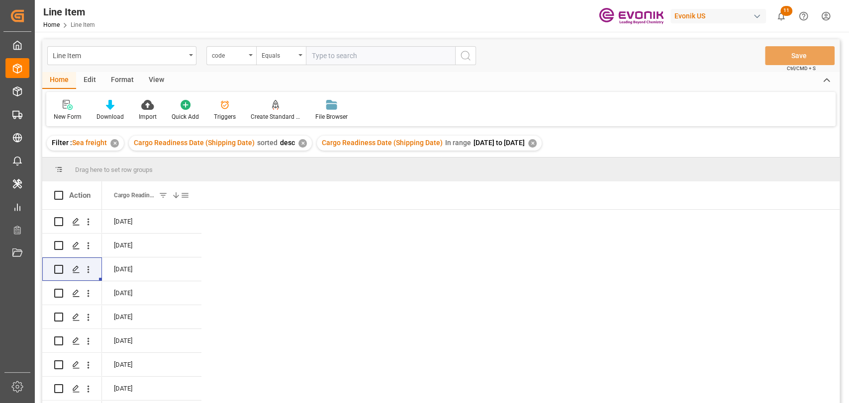
click at [185, 195] on span at bounding box center [184, 195] width 9 height 9
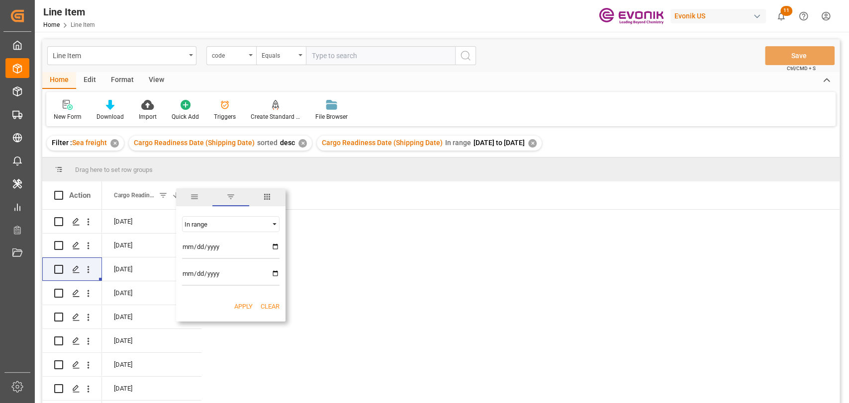
click at [272, 197] on span "columns" at bounding box center [267, 197] width 36 height 18
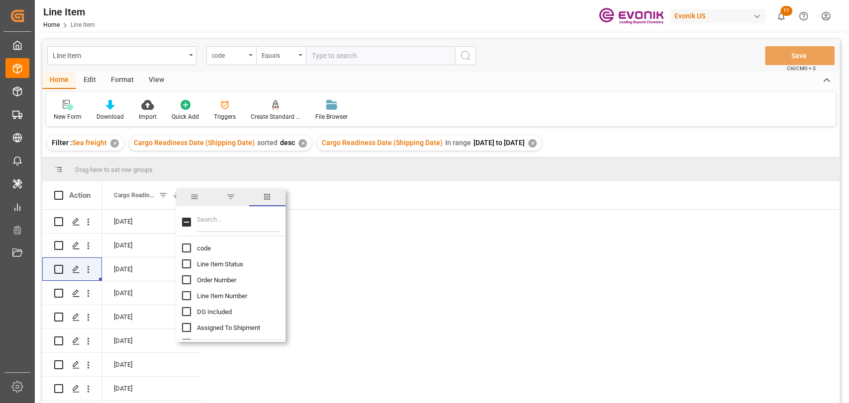
click at [186, 220] on input "Toggle Select All Columns" at bounding box center [186, 222] width 9 height 9
checkbox input "true"
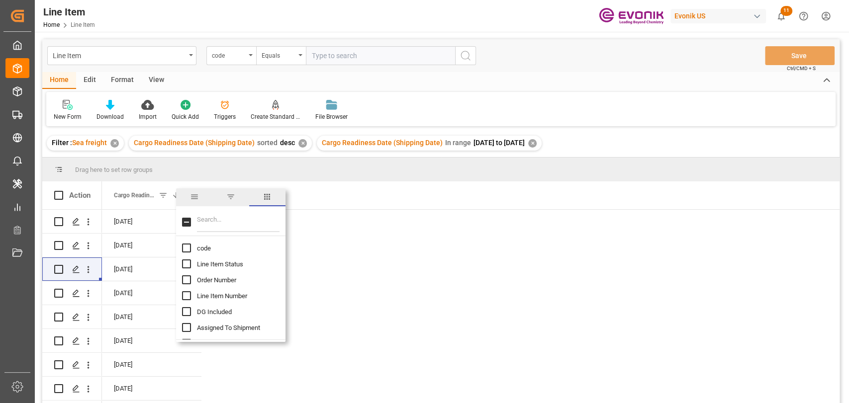
checkbox input "true"
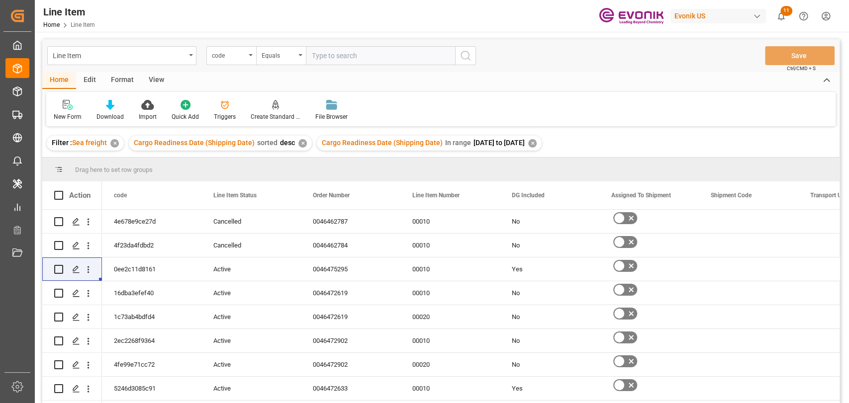
click at [615, 121] on div "New Form Download Import Quick Add Triggers Create Standard Shipment Creates a …" at bounding box center [440, 109] width 789 height 34
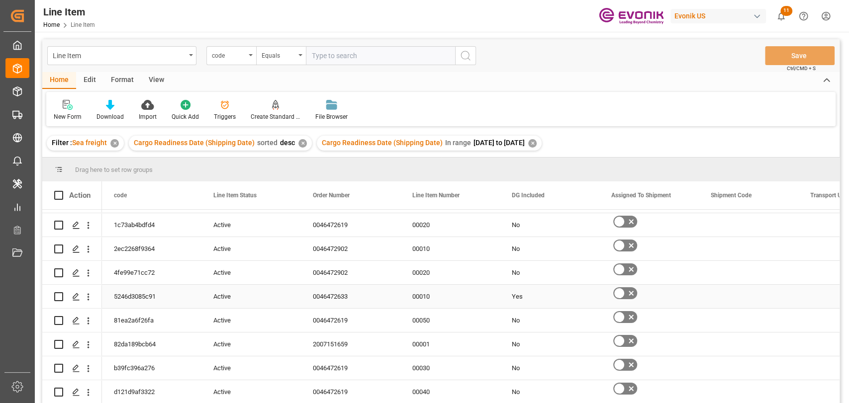
scroll to position [110, 0]
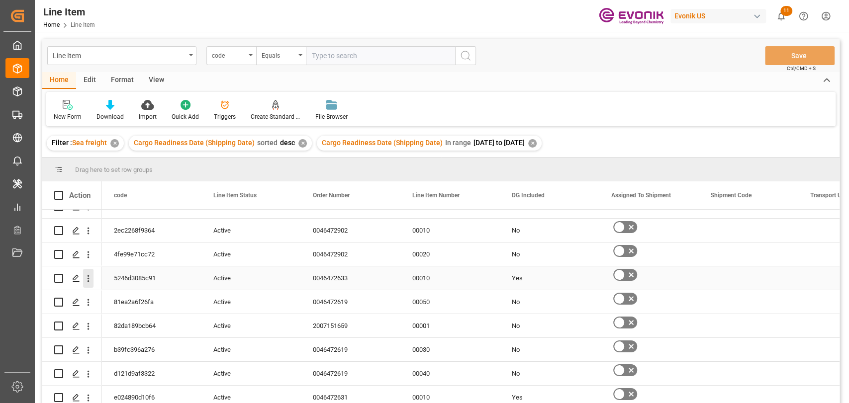
click at [89, 280] on icon "open menu" at bounding box center [88, 278] width 10 height 10
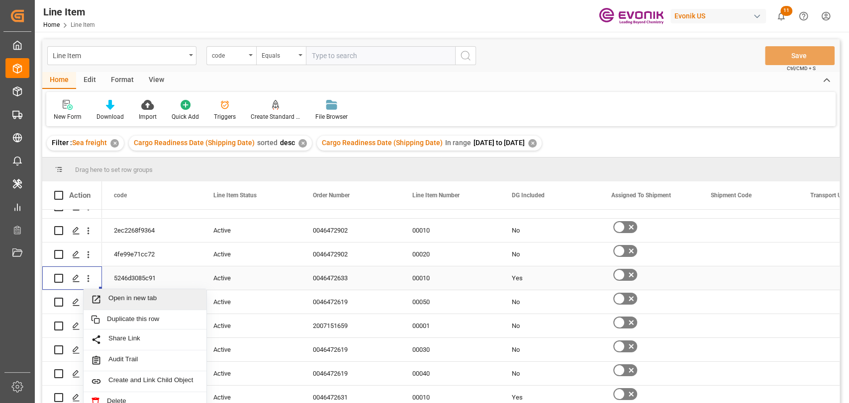
click at [120, 295] on span "Open in new tab" at bounding box center [153, 299] width 90 height 10
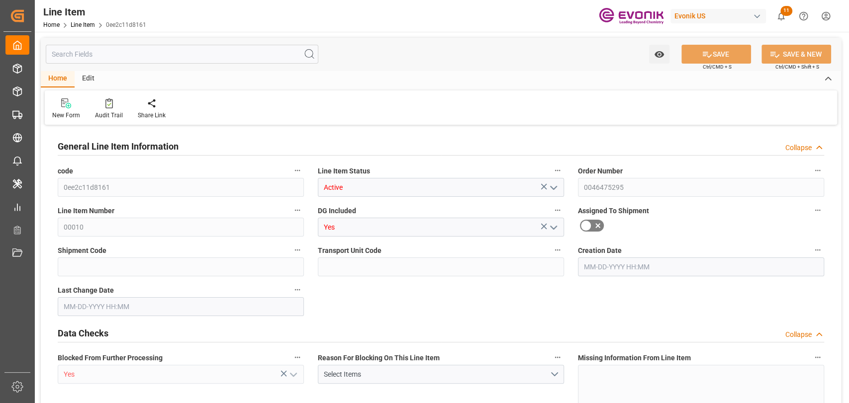
type input "2"
type input "654"
type input "600"
type input "2.1228"
type input "12"
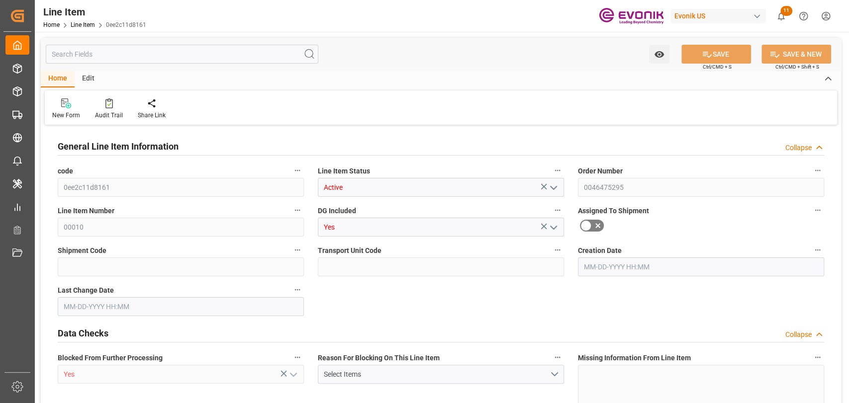
type input "838200"
type input "12"
type input "600"
type input "654"
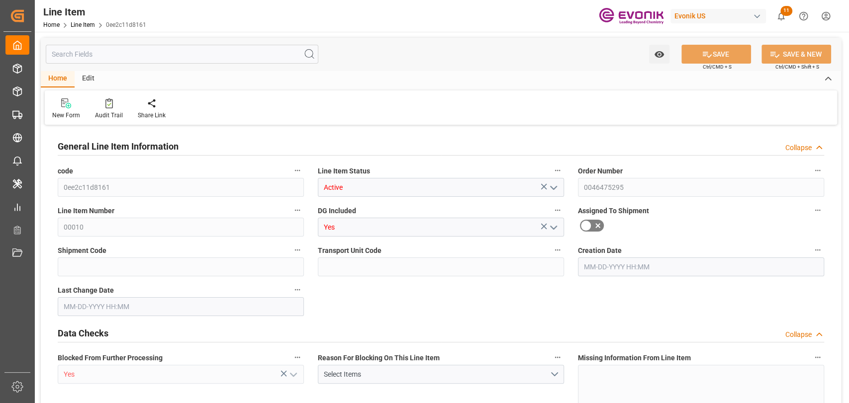
type input "708.4"
type input "600"
type input "2.1228"
type input "2122.8"
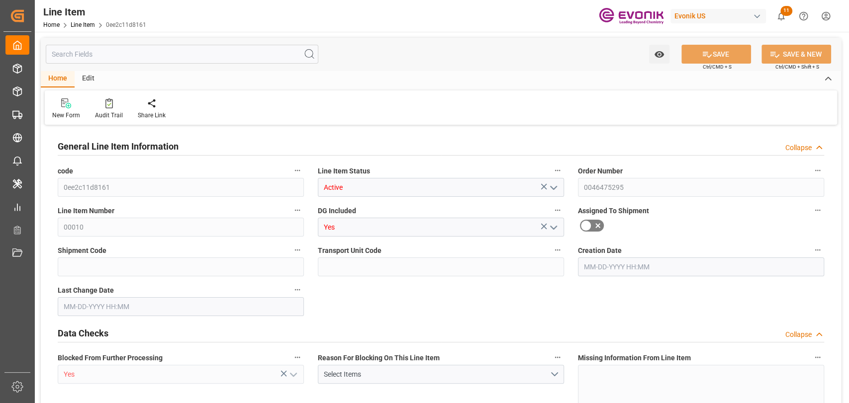
type input "0"
type input "10-03-2025 16:13"
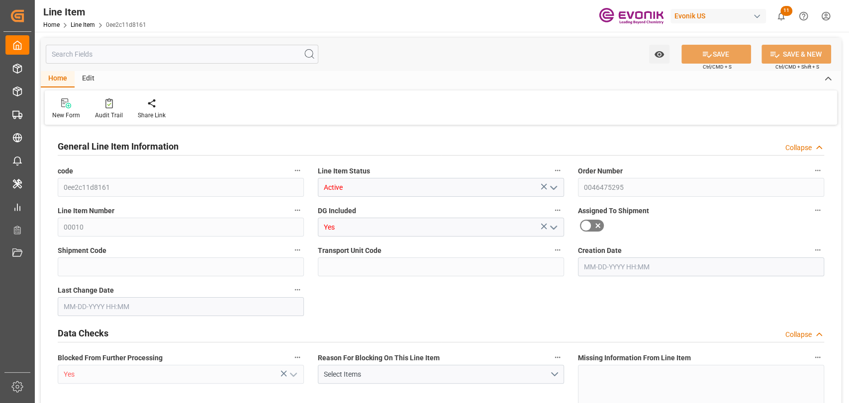
type input "10-03-2025 16:13"
type input "[DATE]"
type input "11-07-2025"
type input "10-31-2025"
click at [111, 105] on div at bounding box center [109, 103] width 28 height 10
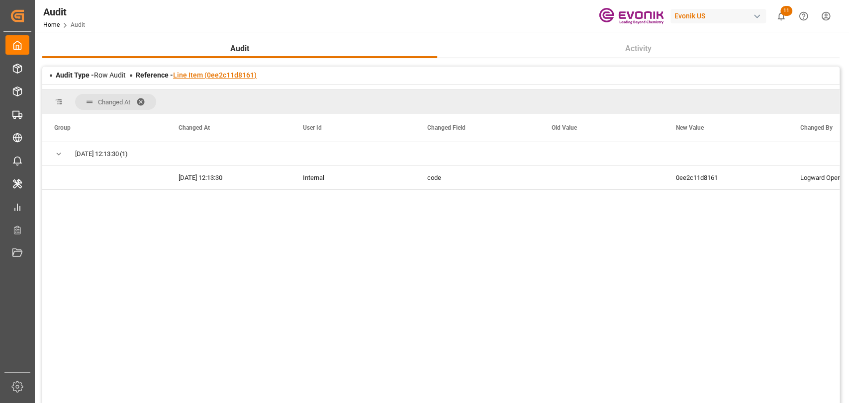
click at [224, 78] on link "Line Item (0ee2c11d8161)" at bounding box center [215, 75] width 84 height 8
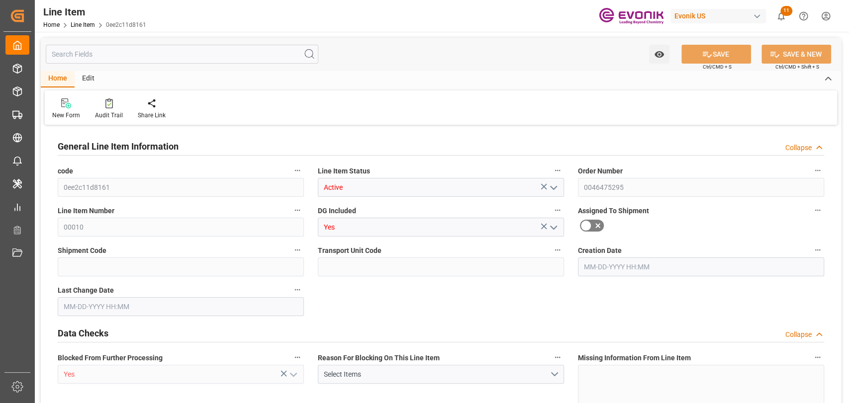
type input "2"
type input "654"
type input "600"
type input "2.1228"
type input "12"
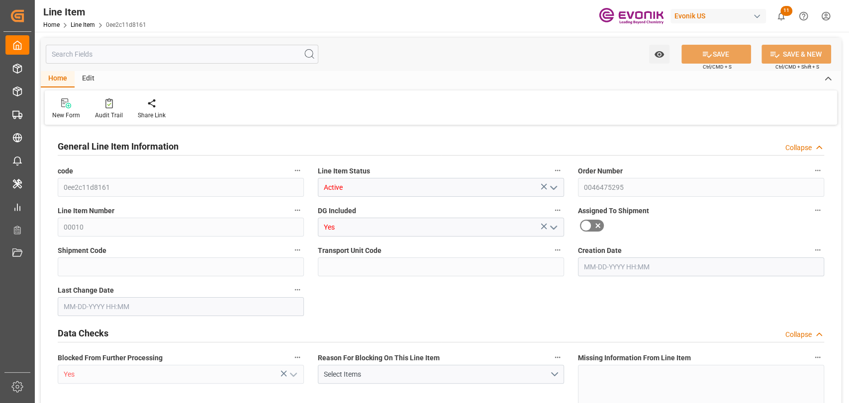
type input "838200"
type input "12"
type input "600"
type input "654"
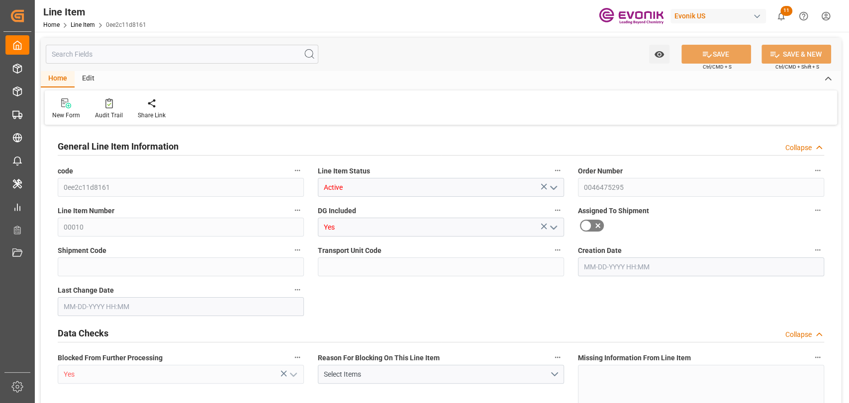
type input "708.4"
type input "600"
type input "2.1228"
type input "2122.8"
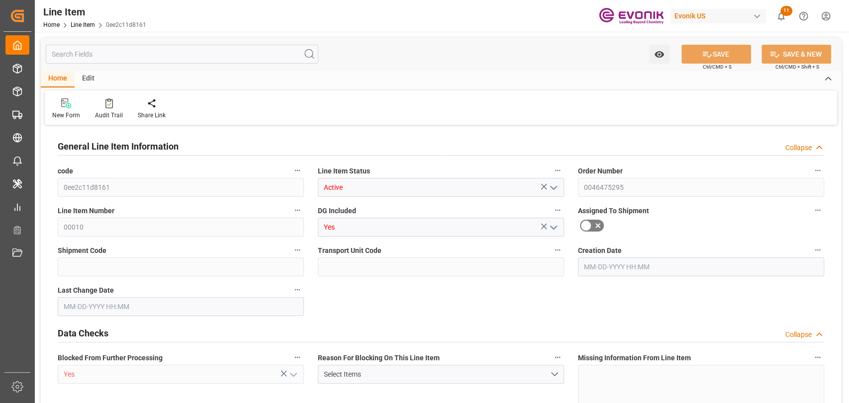
type input "0"
type input "10-03-2025 16:13"
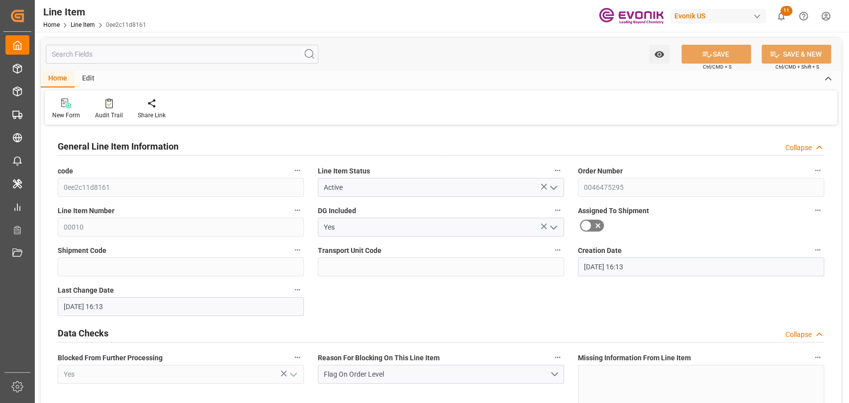
type input "10-03-2025 16:13"
type input "[DATE]"
click at [812, 172] on button "Order Number" at bounding box center [817, 170] width 13 height 13
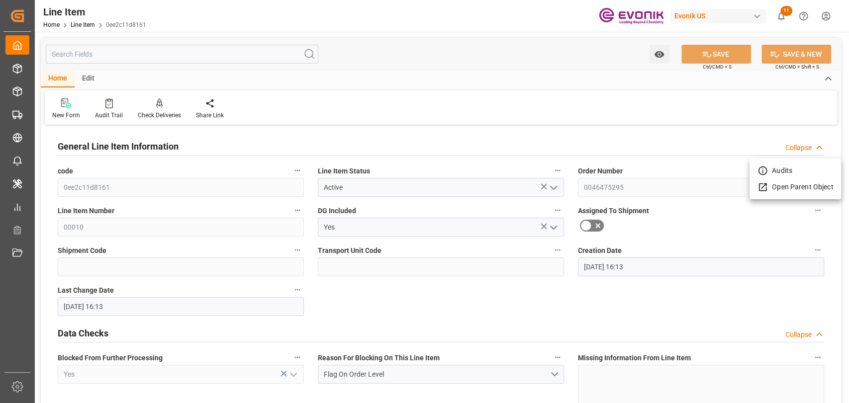
click at [818, 175] on li "Audits" at bounding box center [794, 171] width 91 height 16
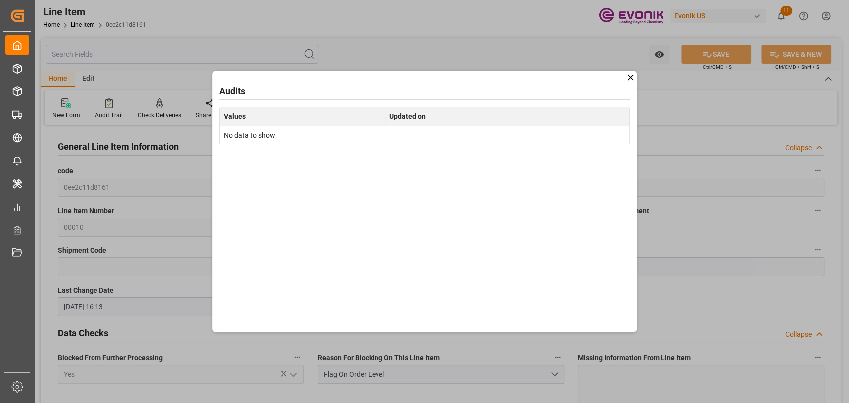
click at [628, 78] on icon at bounding box center [630, 77] width 10 height 10
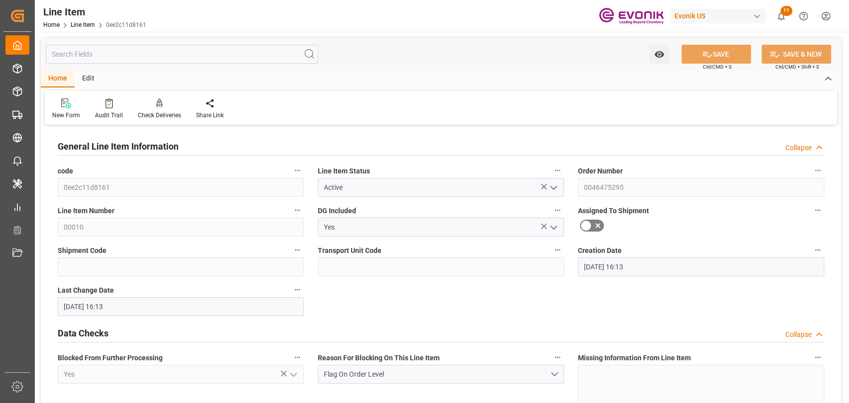
drag, startPoint x: 813, startPoint y: 170, endPoint x: 815, endPoint y: 185, distance: 15.5
click at [813, 172] on icon "button" at bounding box center [817, 171] width 8 height 8
click at [799, 189] on li "Open Parent Object" at bounding box center [794, 187] width 91 height 16
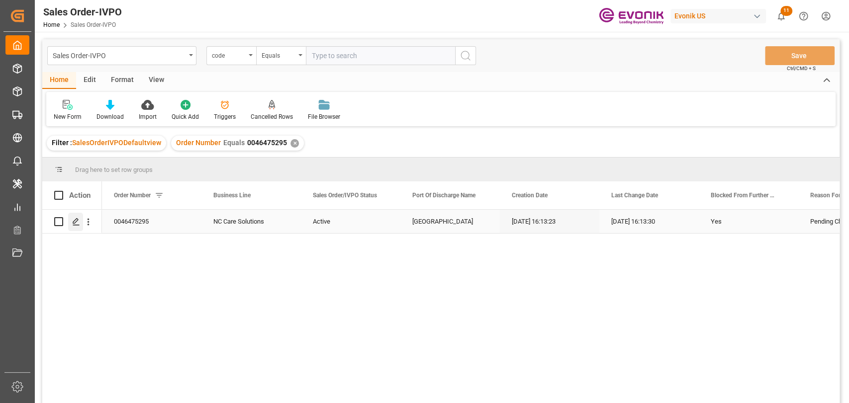
click at [72, 221] on icon "Press SPACE to select this row." at bounding box center [76, 222] width 8 height 8
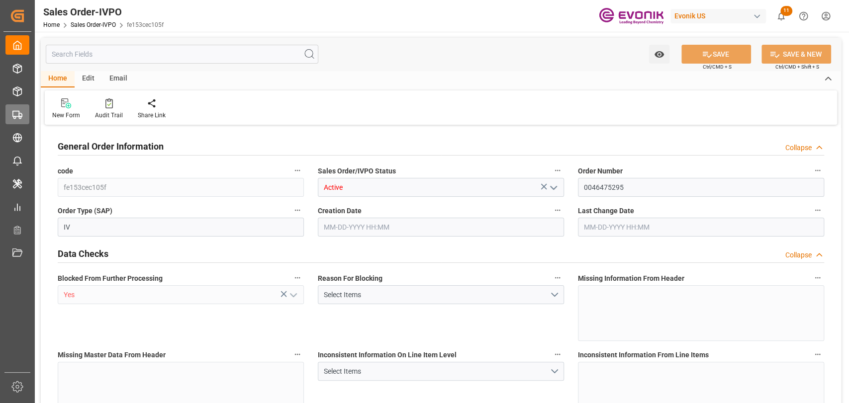
type input "JPYOK"
type input "0"
type input "1"
type input "708.4"
type input "[DATE] 16:13"
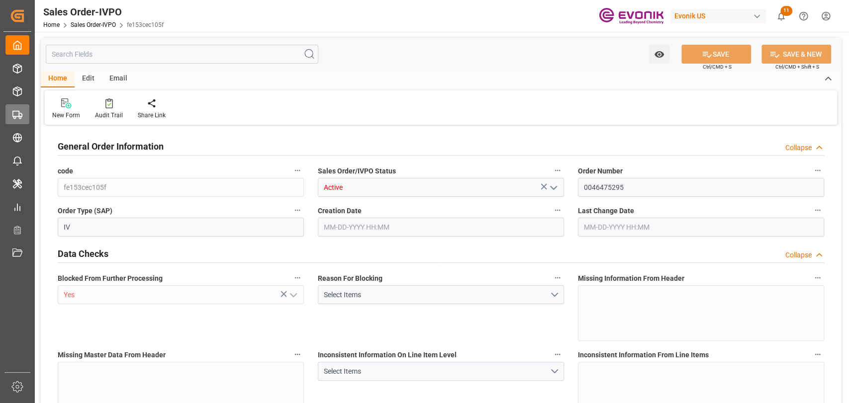
type input "[DATE] 16:13"
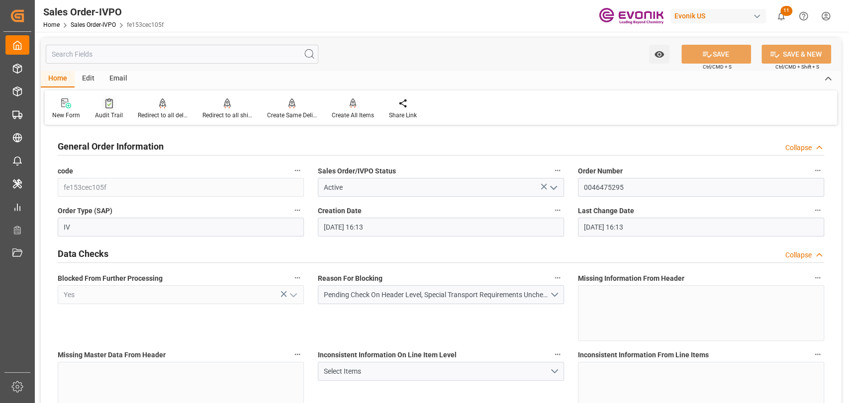
click at [106, 116] on div "Audit Trail" at bounding box center [109, 115] width 28 height 9
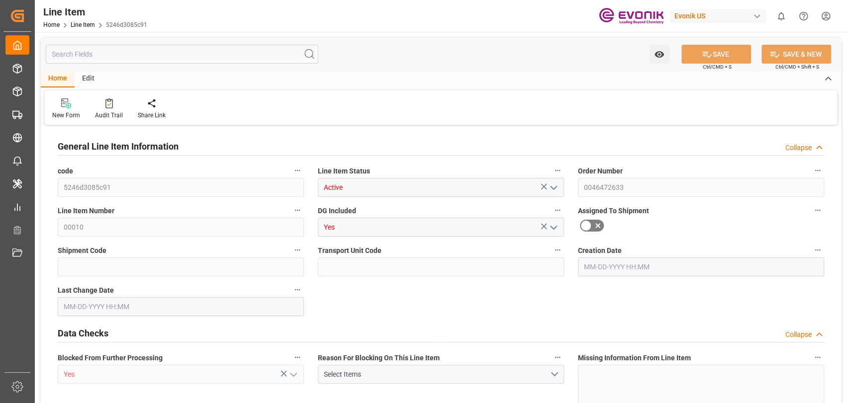
type input "18"
type input "18774"
type input "17784"
type input "25.056"
type input "18"
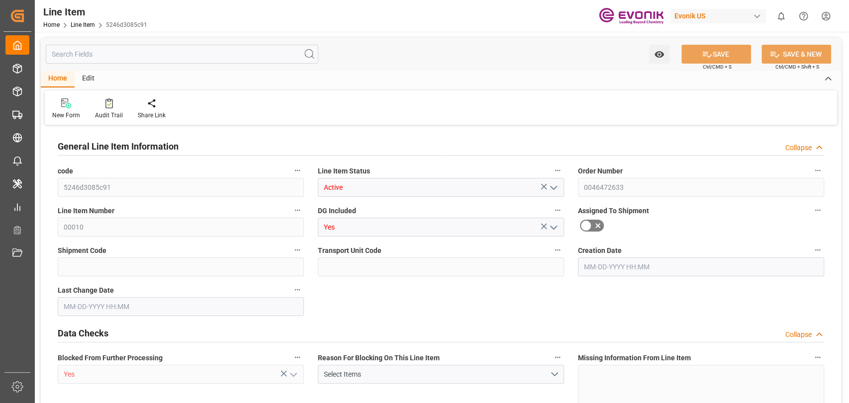
type input "118002.02"
type input "18"
type input "18774"
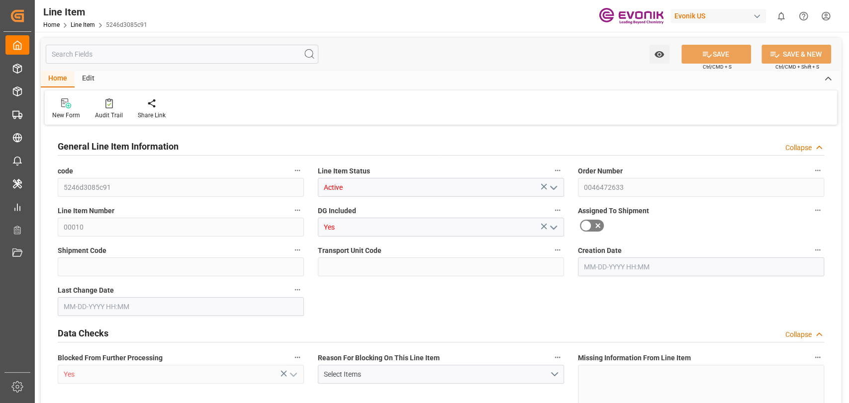
type input "18774"
type input "17784"
type input "25.056"
type input "25056"
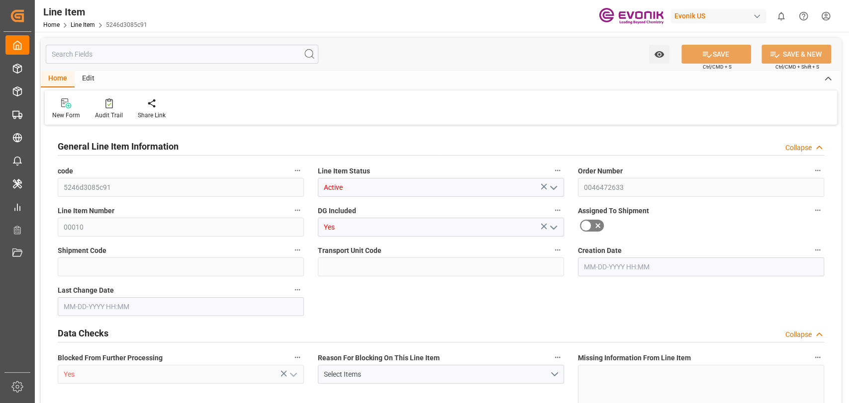
type input "0"
type input "[DATE] 17:37"
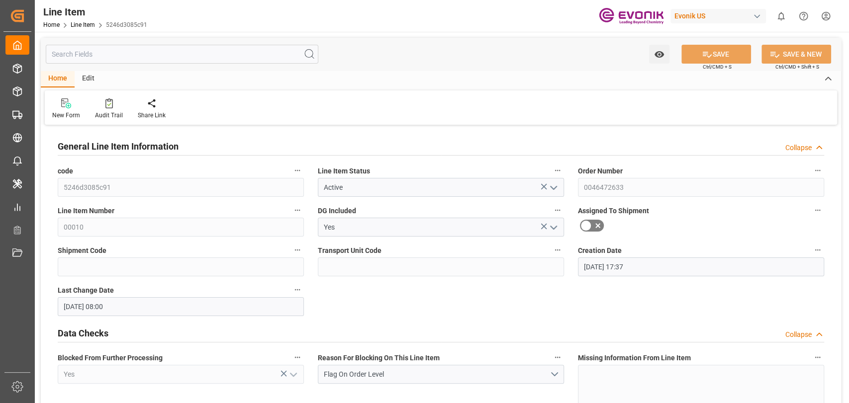
type input "[DATE] 08:00"
type input "[DATE]"
click at [115, 112] on div "Audit Trail" at bounding box center [109, 115] width 28 height 9
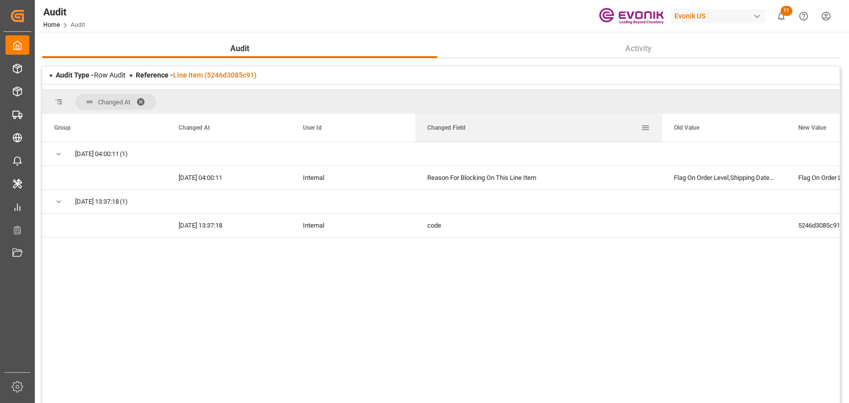
drag, startPoint x: 538, startPoint y: 128, endPoint x: 563, endPoint y: 126, distance: 24.9
click at [660, 133] on div at bounding box center [662, 128] width 4 height 28
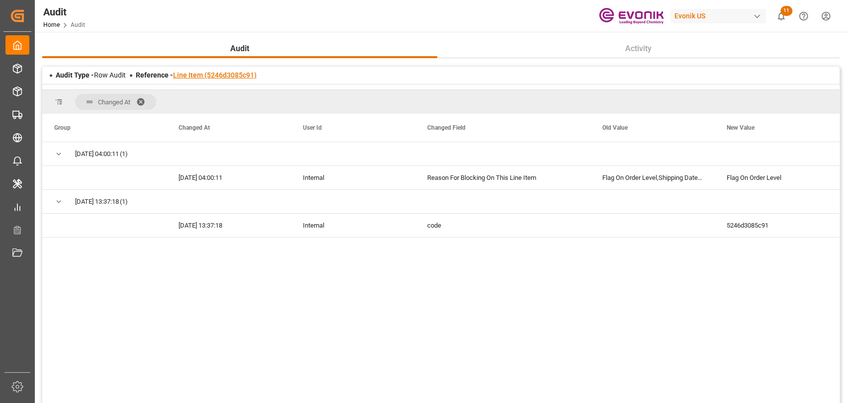
click at [229, 79] on link "Line Item (5246d3085c91)" at bounding box center [215, 75] width 84 height 8
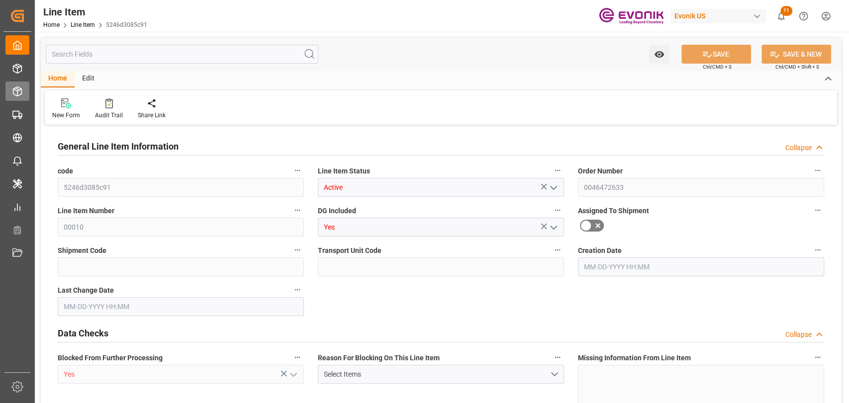
type input "18"
type input "18774"
type input "17784"
type input "25.056"
type input "18"
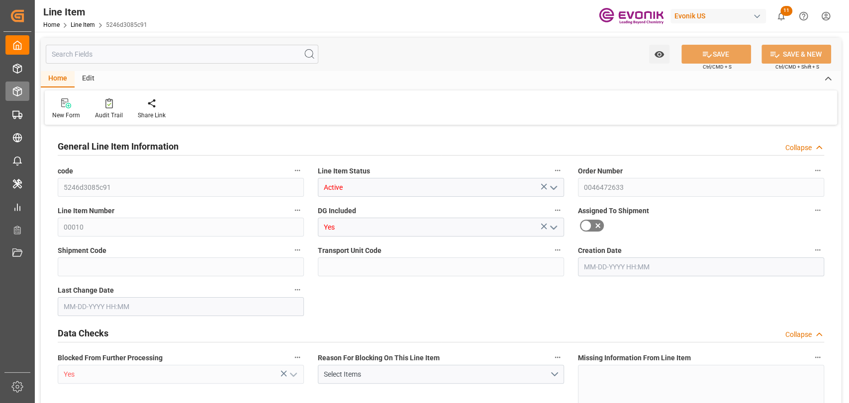
type input "118002.02"
type input "18"
type input "18774"
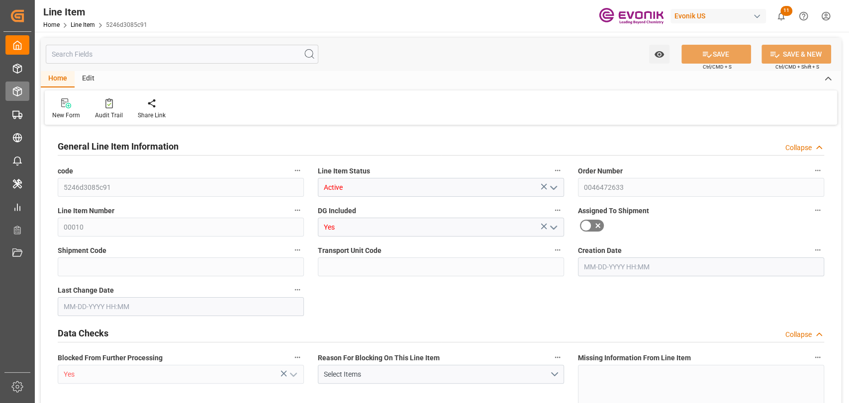
type input "18774"
type input "17784"
type input "25.056"
type input "25056"
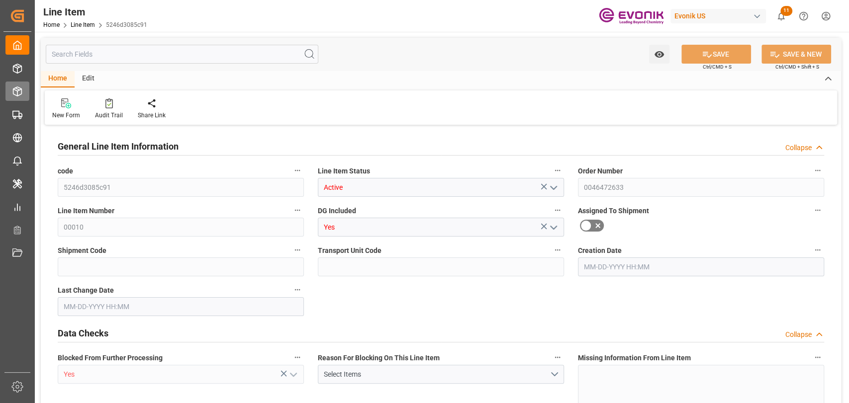
type input "0"
type input "[DATE] 17:37"
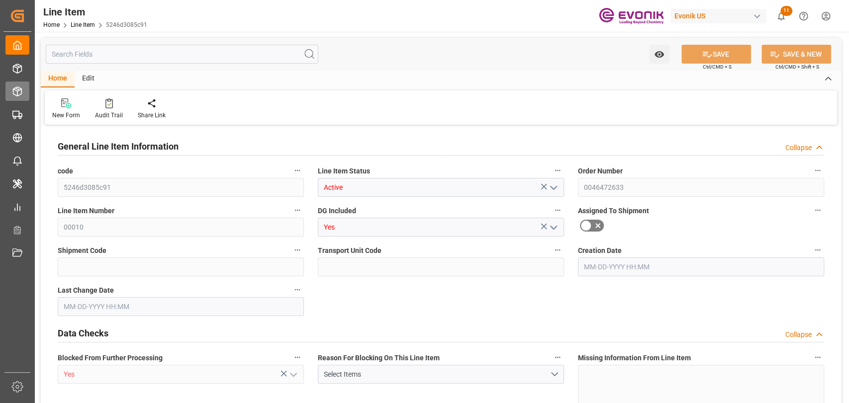
type input "[DATE] 08:00"
type input "[DATE]"
click at [153, 57] on input "text" at bounding box center [182, 54] width 272 height 19
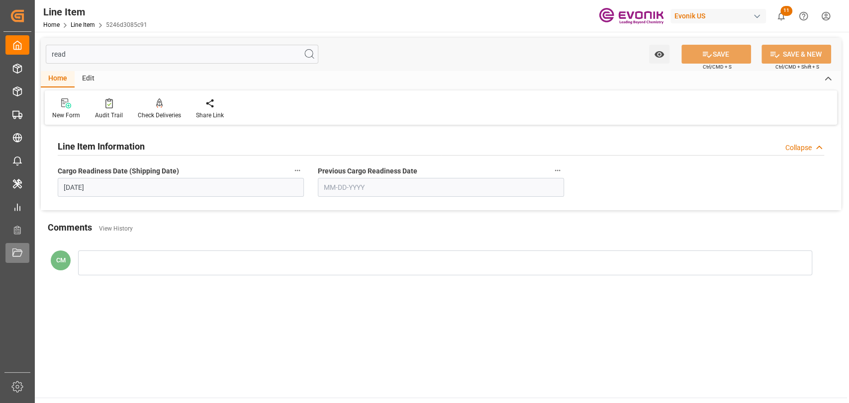
type input "read"
click at [103, 112] on div "Audit Trail" at bounding box center [109, 115] width 28 height 9
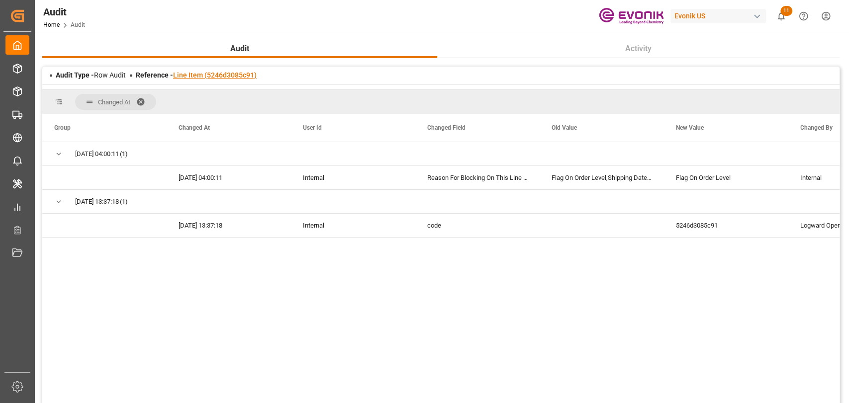
click at [211, 74] on link "Line Item (5246d3085c91)" at bounding box center [215, 75] width 84 height 8
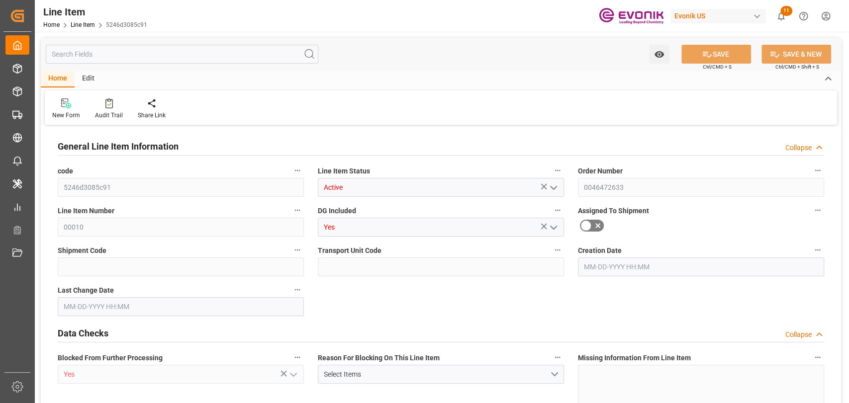
type input "18"
type input "18774"
type input "17784"
type input "25.056"
type input "18"
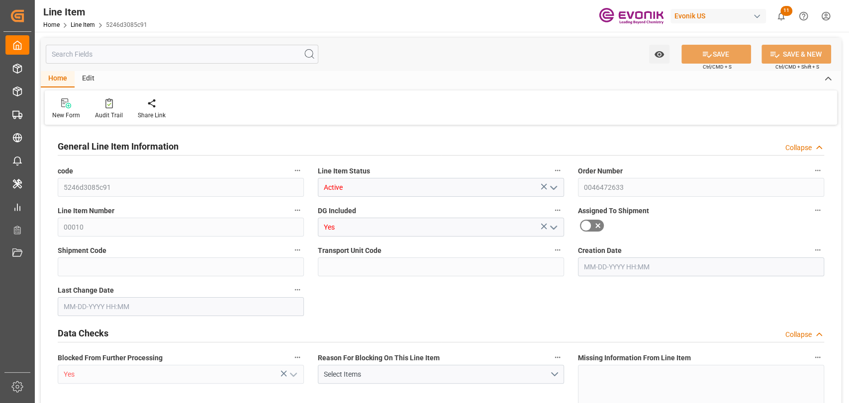
type input "118002.02"
type input "18"
type input "18774"
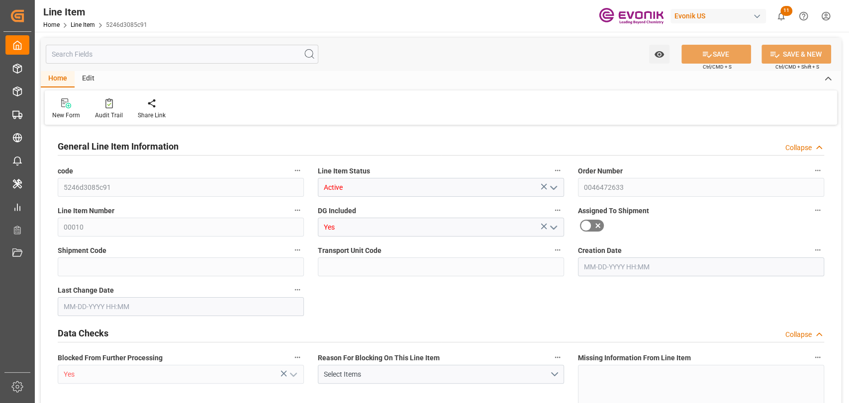
type input "18774"
type input "17784"
type input "25.056"
type input "25056"
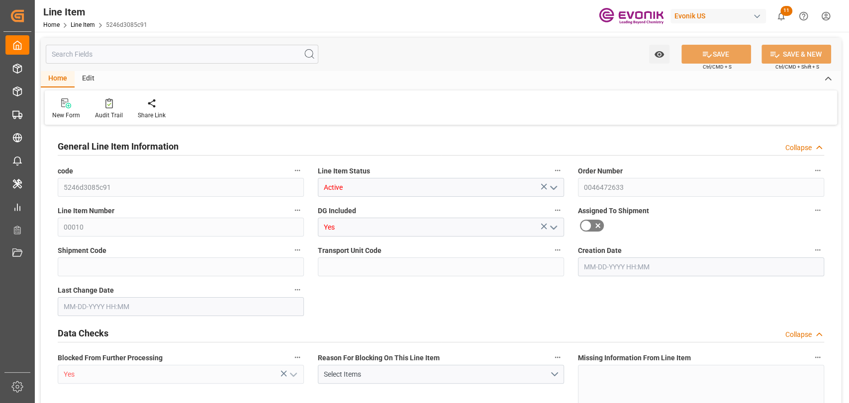
type input "0"
type input "[DATE] 17:37"
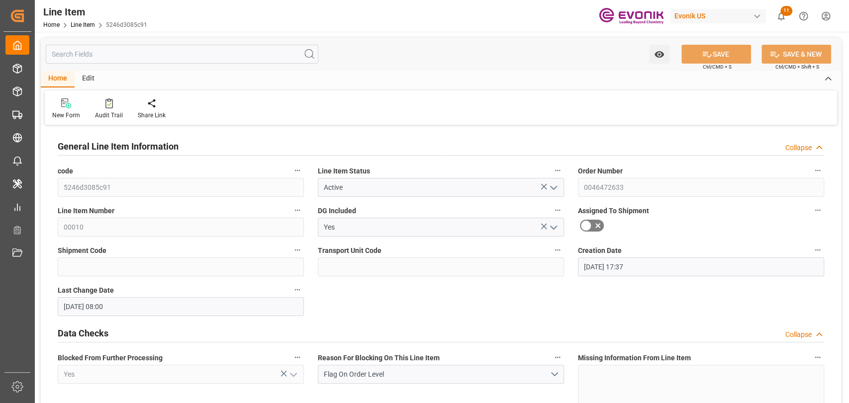
type input "[DATE] 08:00"
type input "[DATE]"
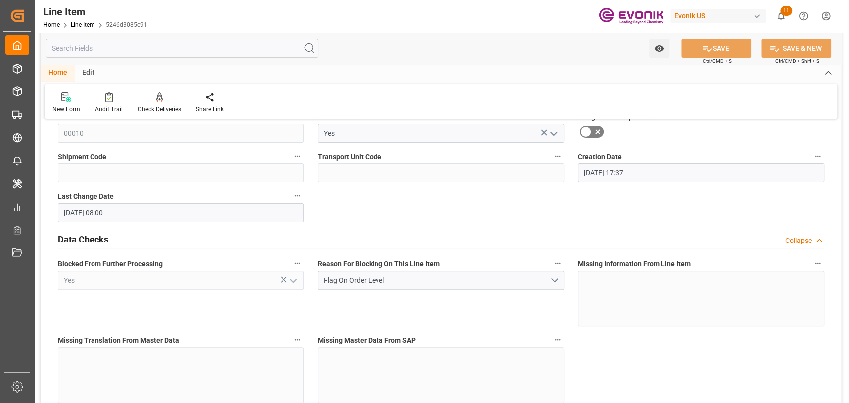
scroll to position [110, 0]
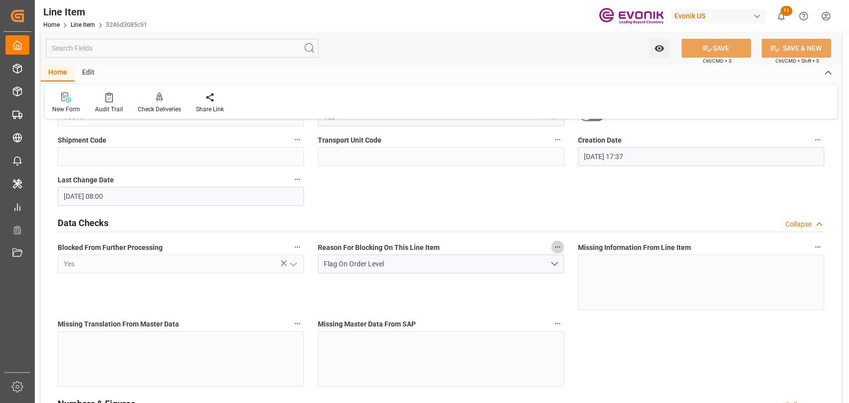
click at [555, 247] on icon "button" at bounding box center [557, 247] width 5 height 1
click at [560, 248] on icon at bounding box center [564, 247] width 9 height 9
